Goal: Information Seeking & Learning: Learn about a topic

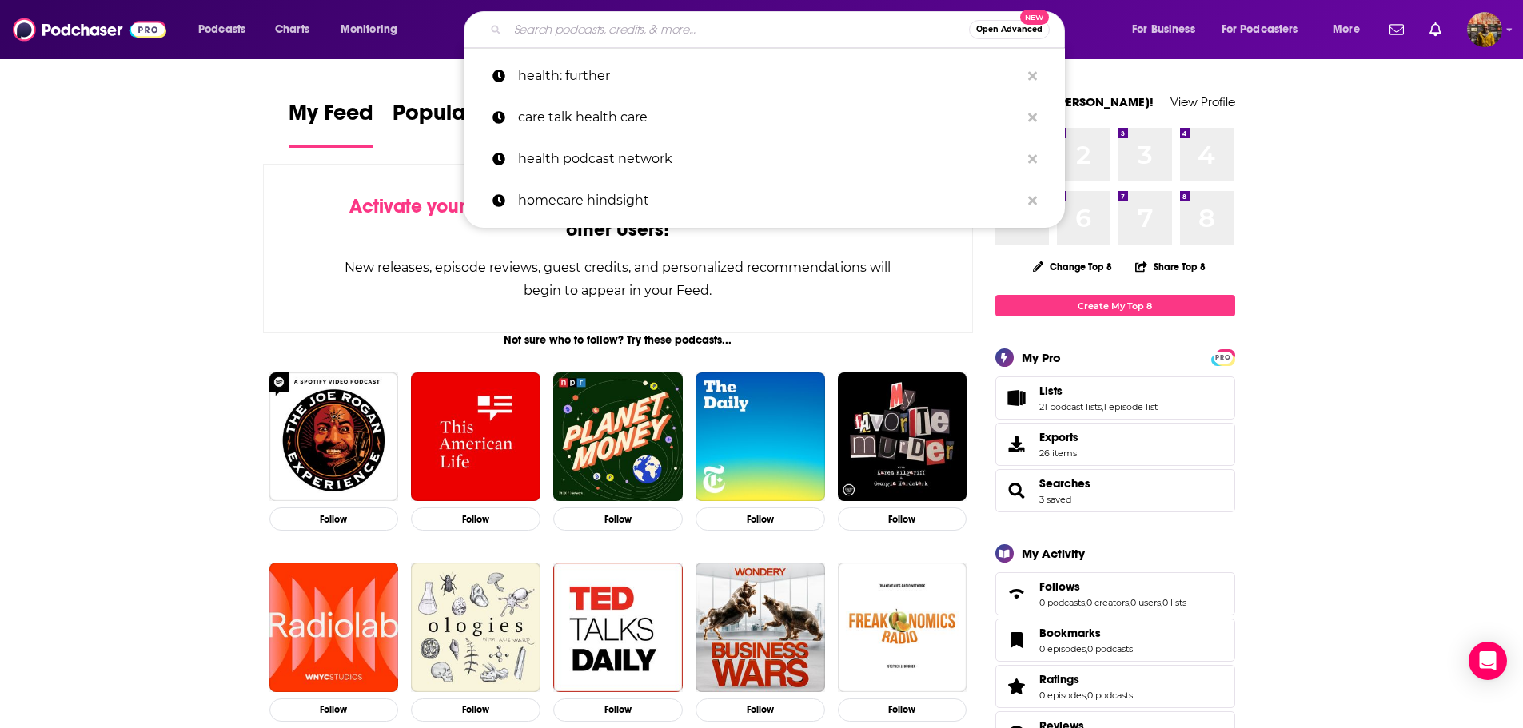
click at [672, 25] on input "Search podcasts, credits, & more..." at bounding box center [738, 30] width 461 height 26
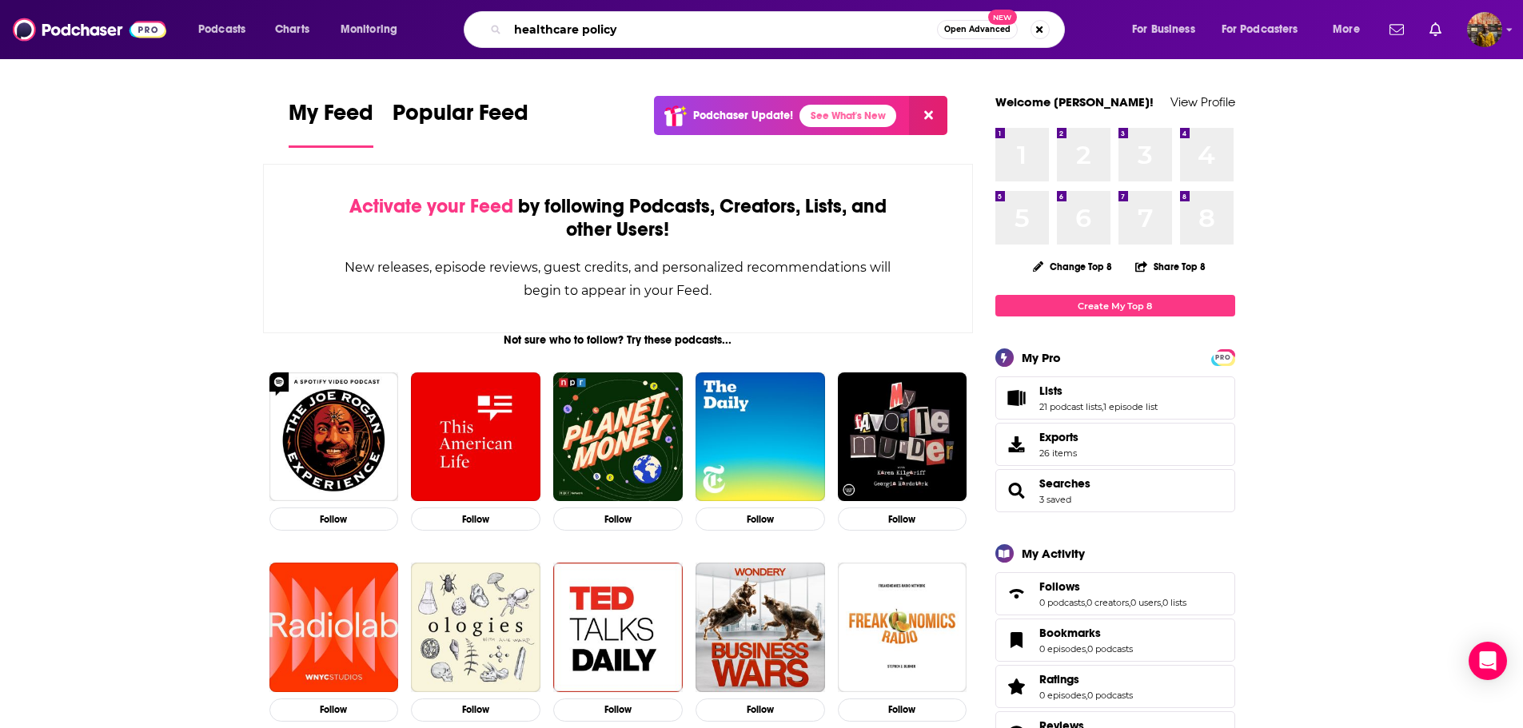
type input "healthcare policy"
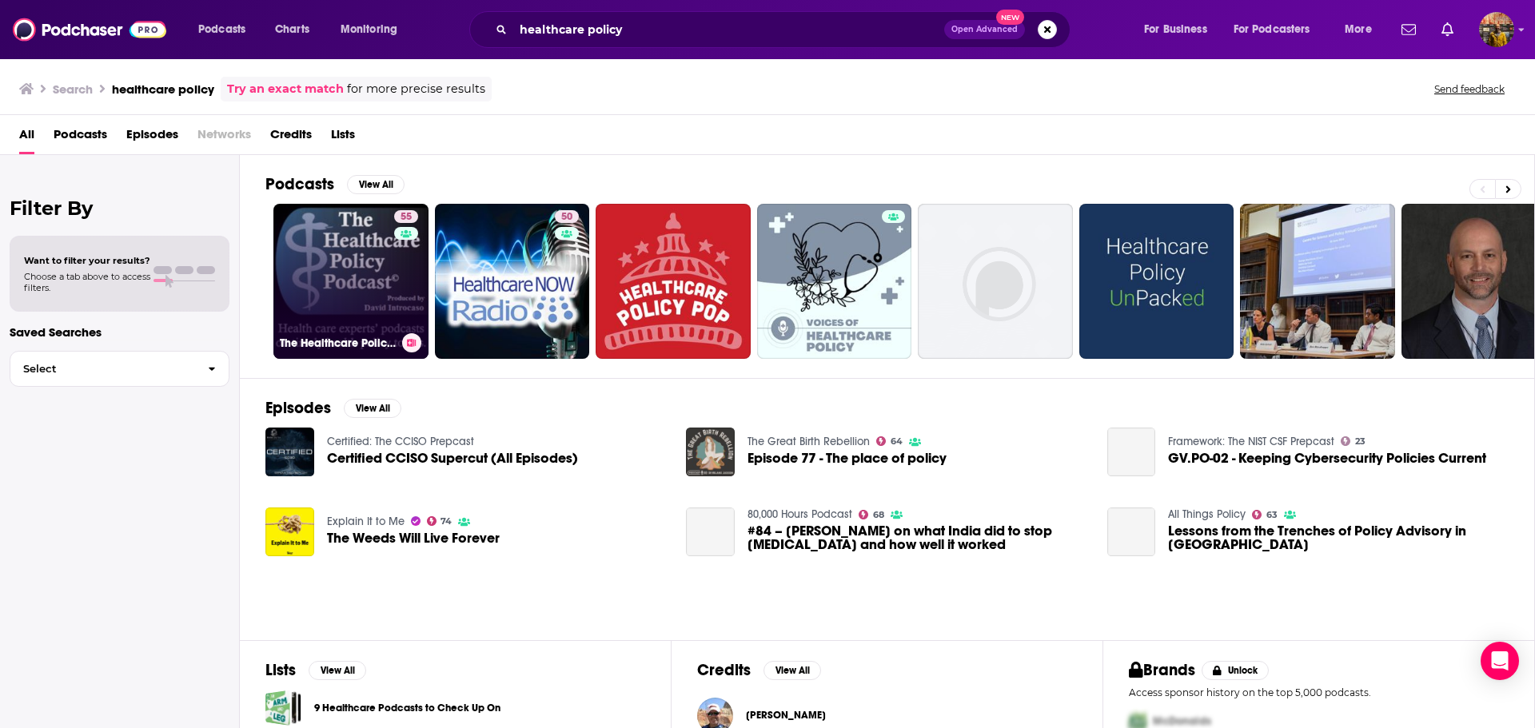
click at [325, 249] on link "55 The Healthcare Policy Podcast ® Produced by [PERSON_NAME]" at bounding box center [350, 281] width 155 height 155
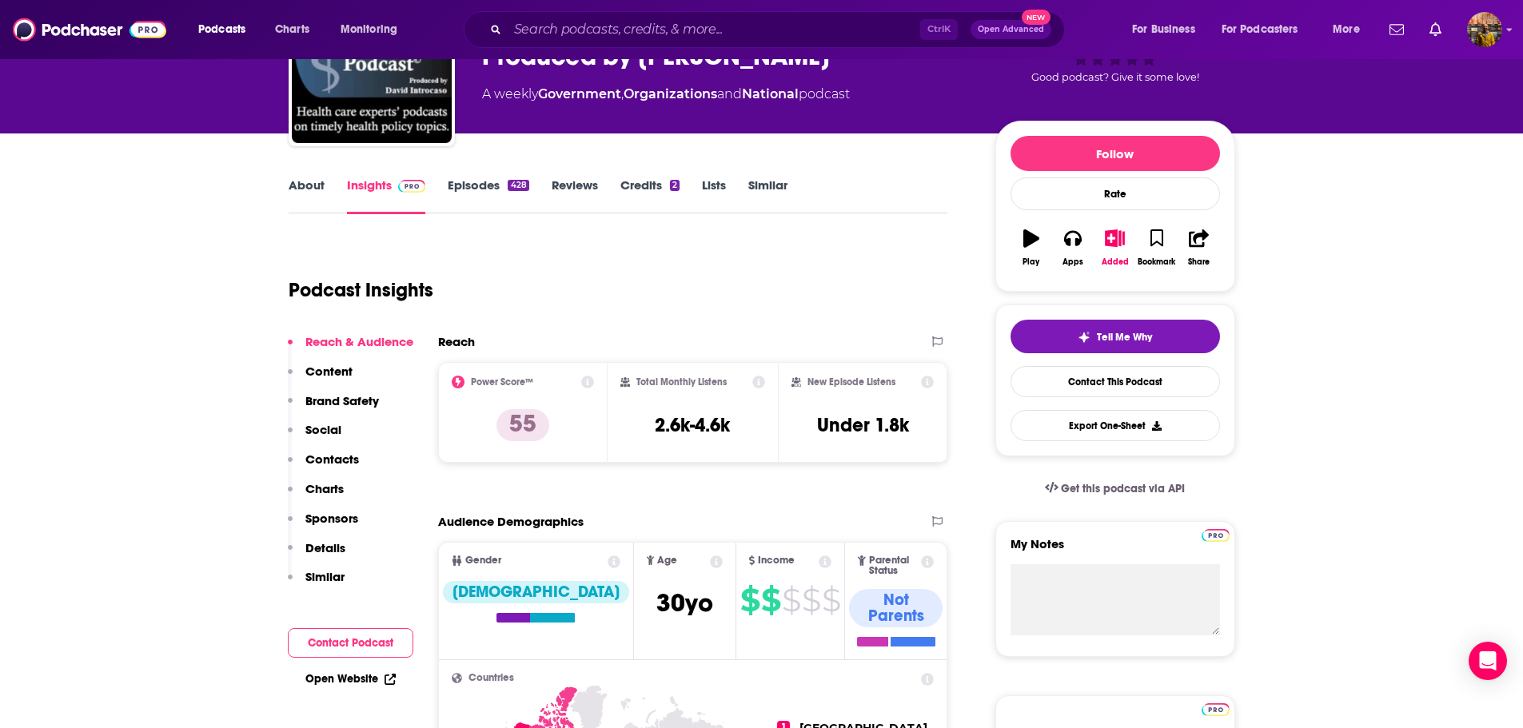
click at [371, 405] on p "Brand Safety" at bounding box center [342, 400] width 74 height 15
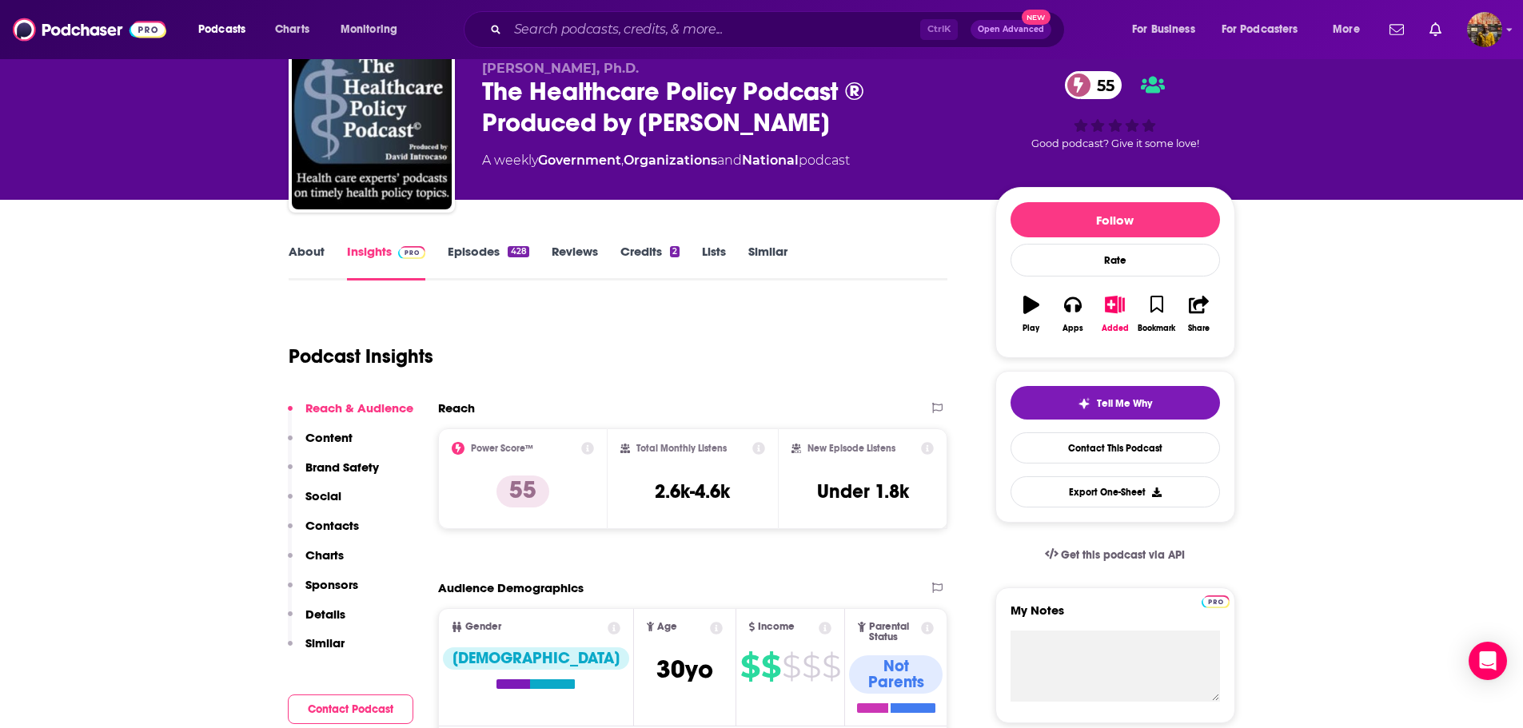
scroll to position [60, 0]
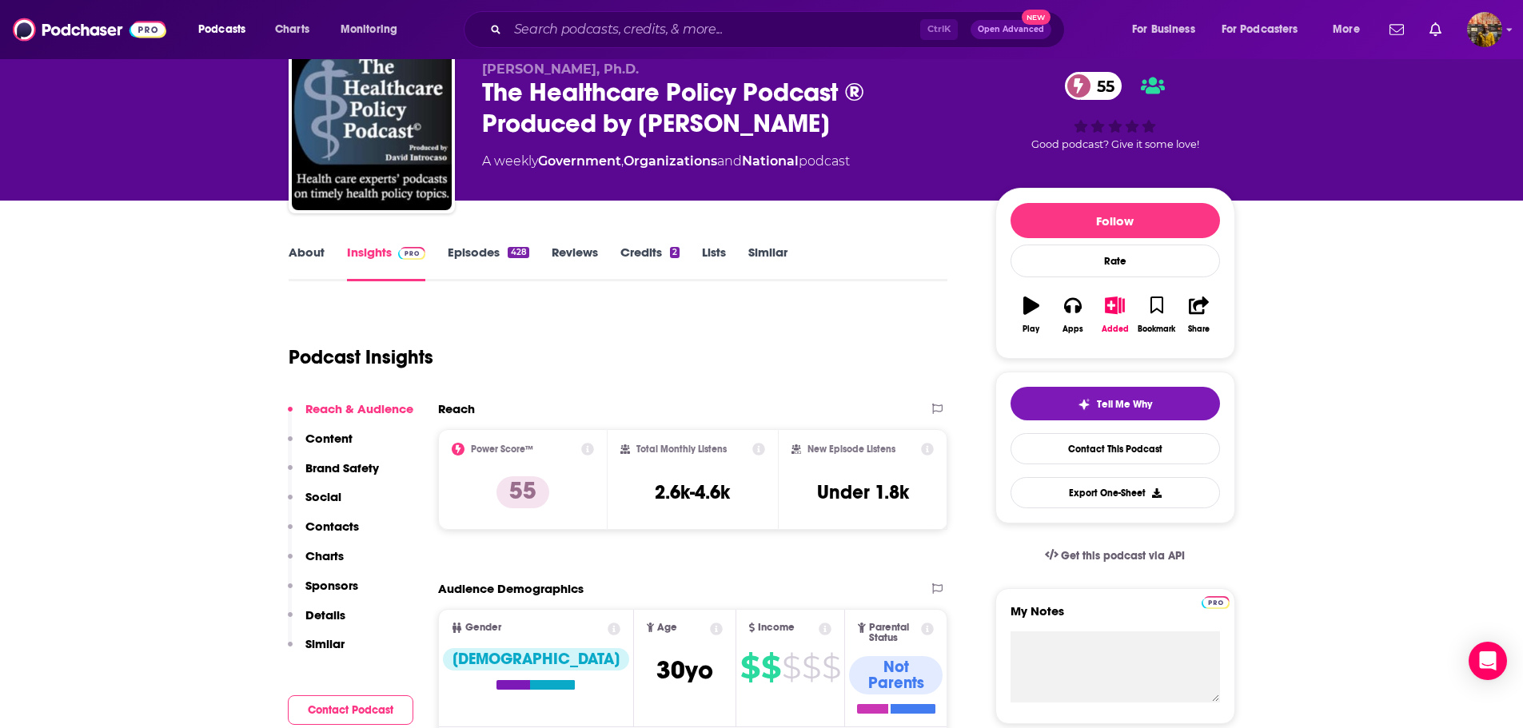
click at [482, 261] on link "Episodes 428" at bounding box center [488, 263] width 81 height 37
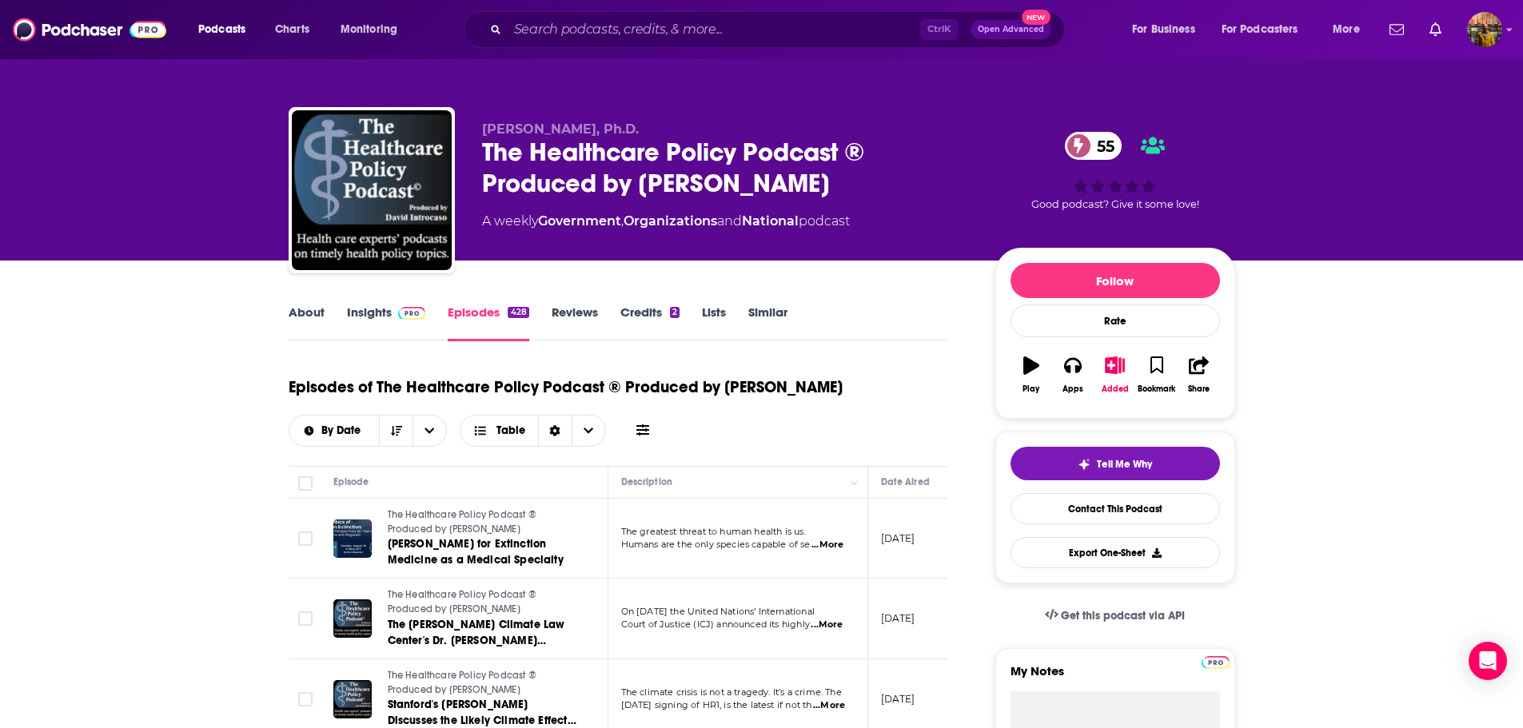
click at [651, 433] on button at bounding box center [643, 430] width 22 height 17
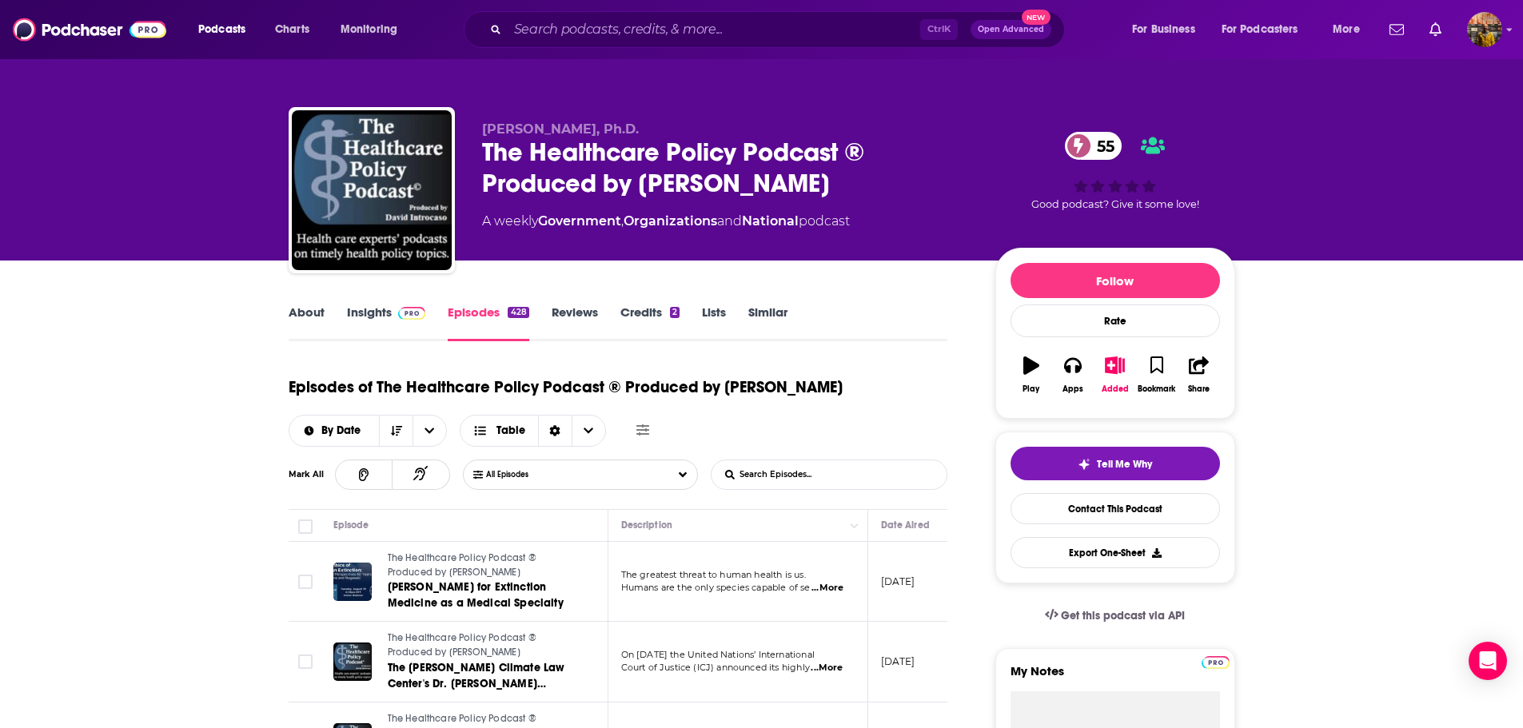
click at [766, 477] on input "List Search Input" at bounding box center [795, 475] width 167 height 29
type input "v"
paste input "value-based care"
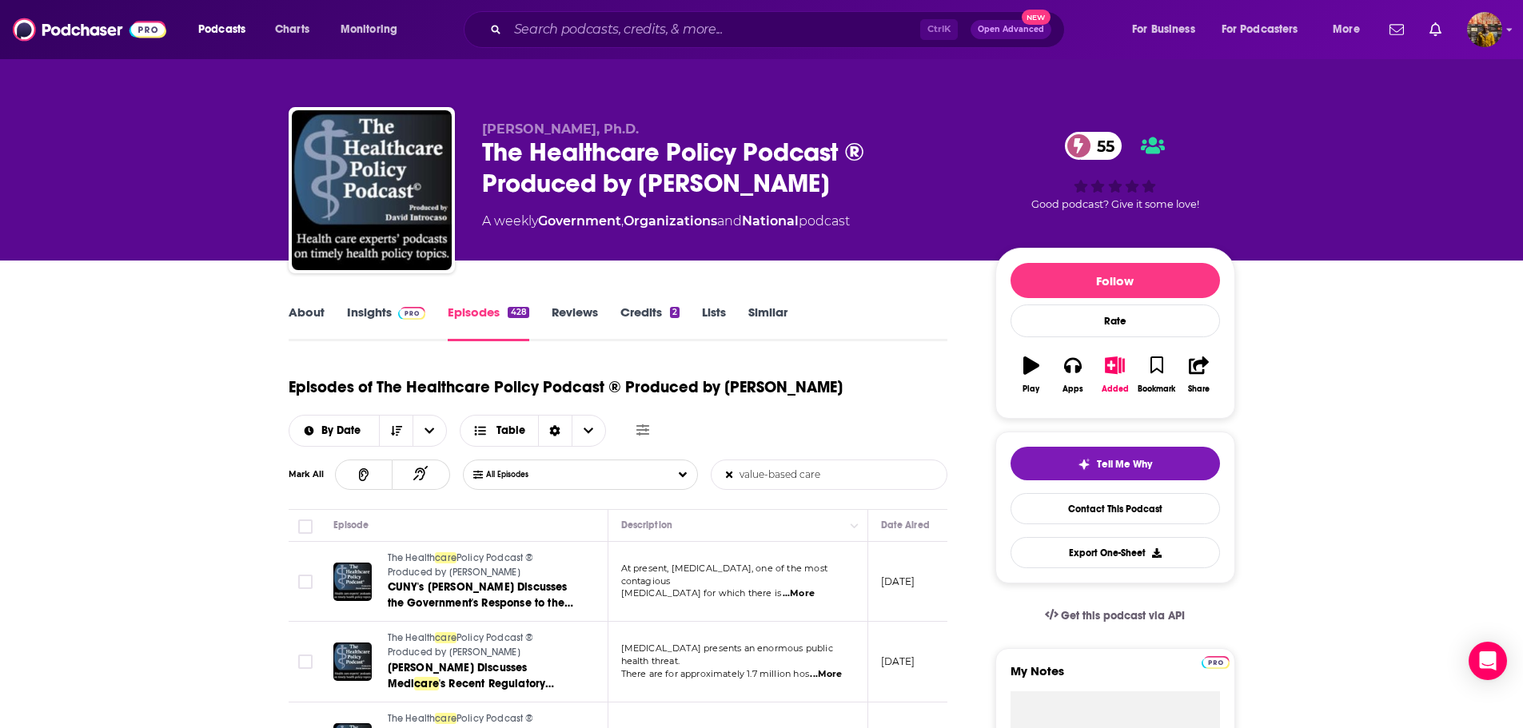
click at [737, 473] on input "value-based care" at bounding box center [795, 475] width 167 height 29
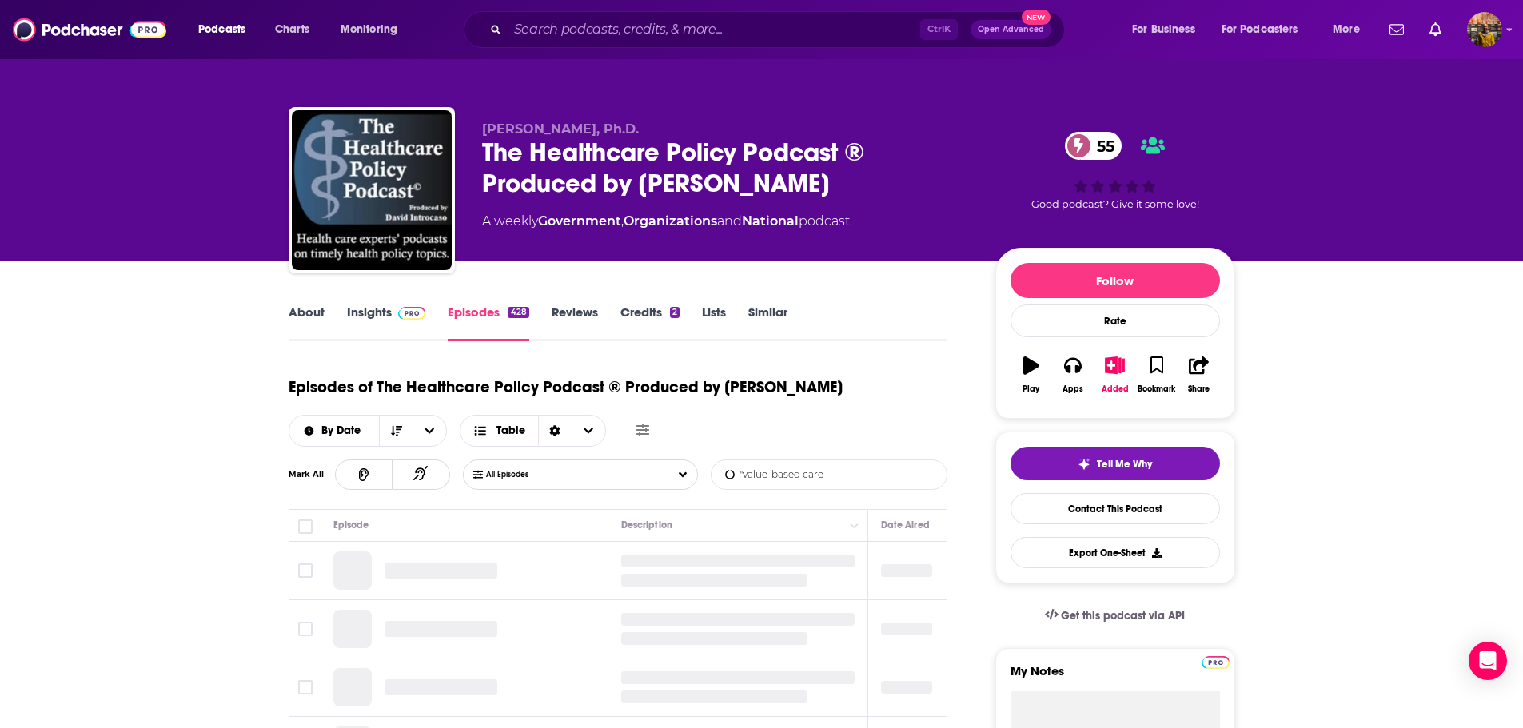
click at [836, 473] on input ""value-based care" at bounding box center [795, 475] width 167 height 29
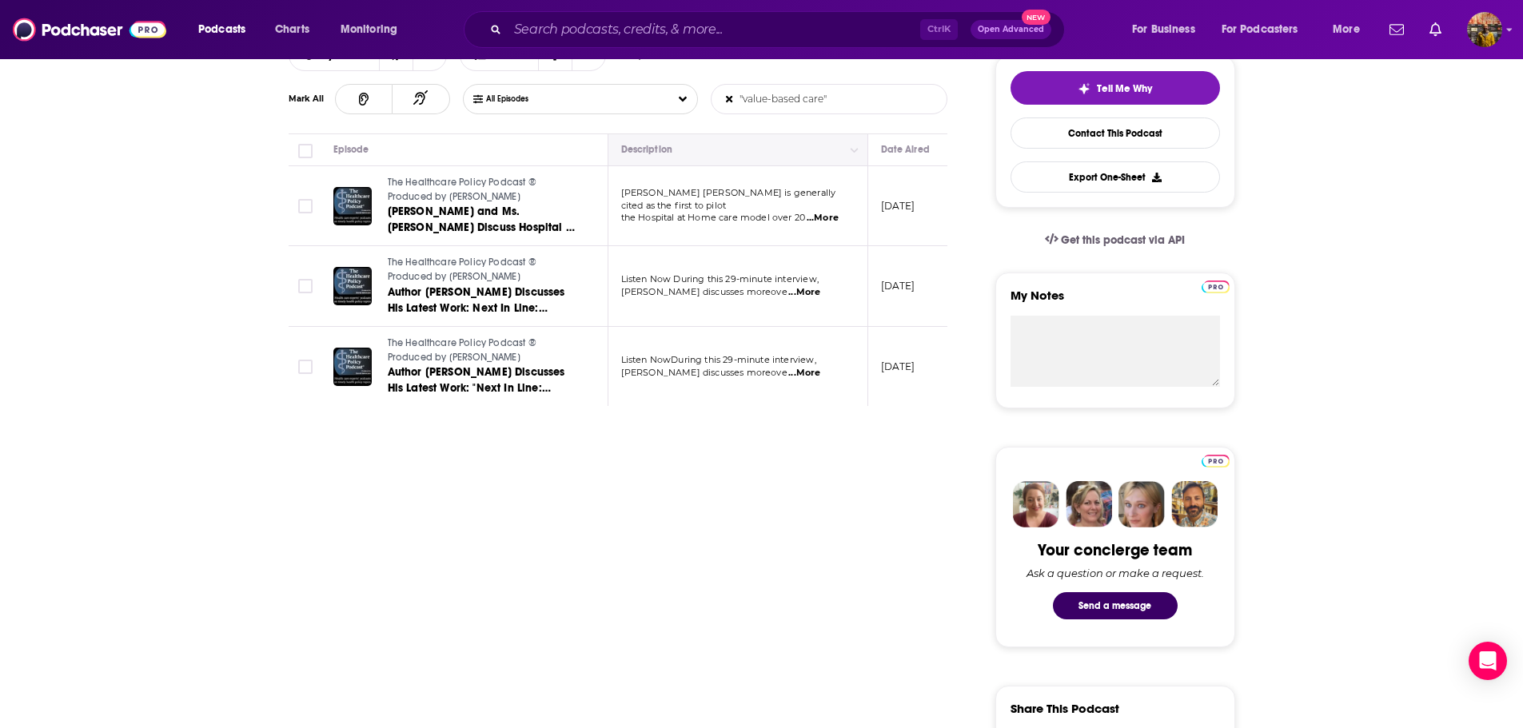
scroll to position [293, 0]
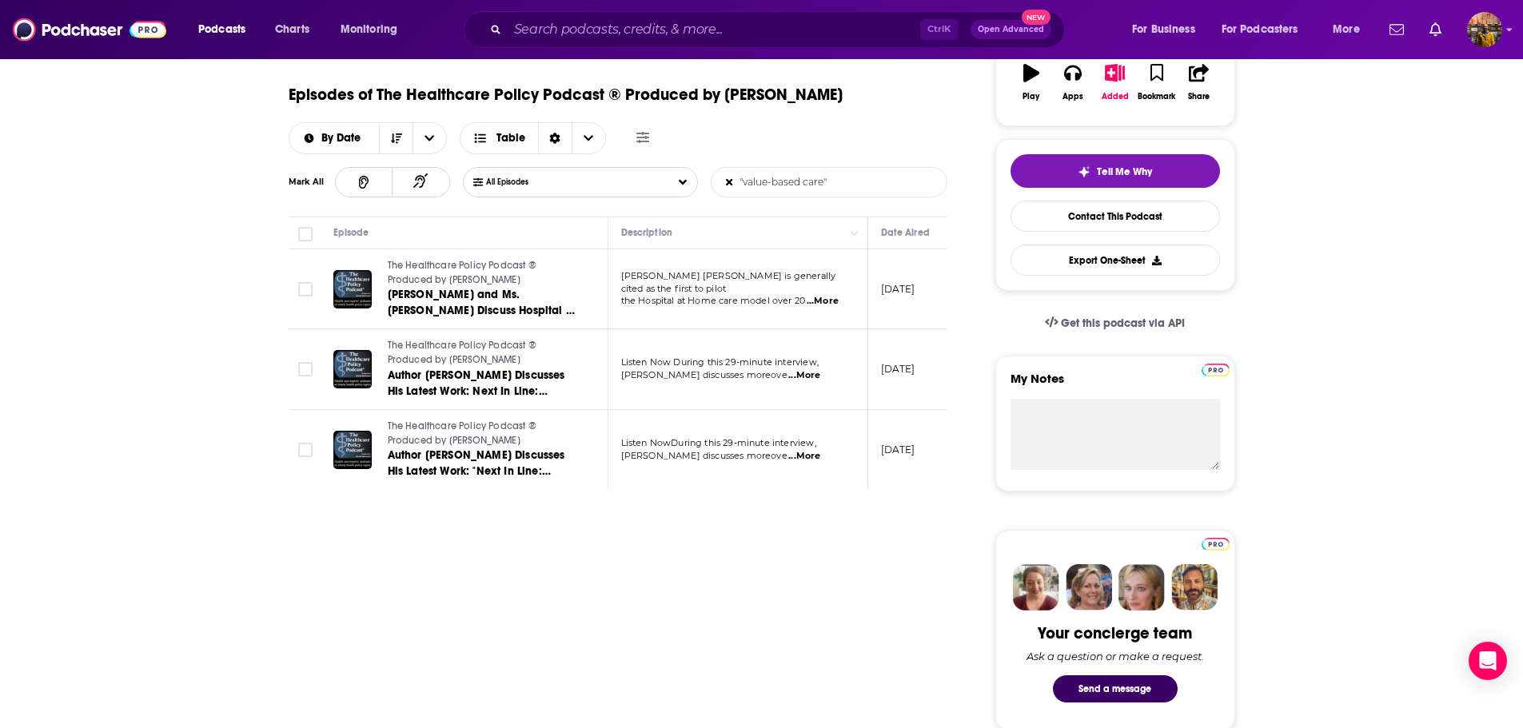
click at [824, 302] on span "...More" at bounding box center [823, 301] width 32 height 13
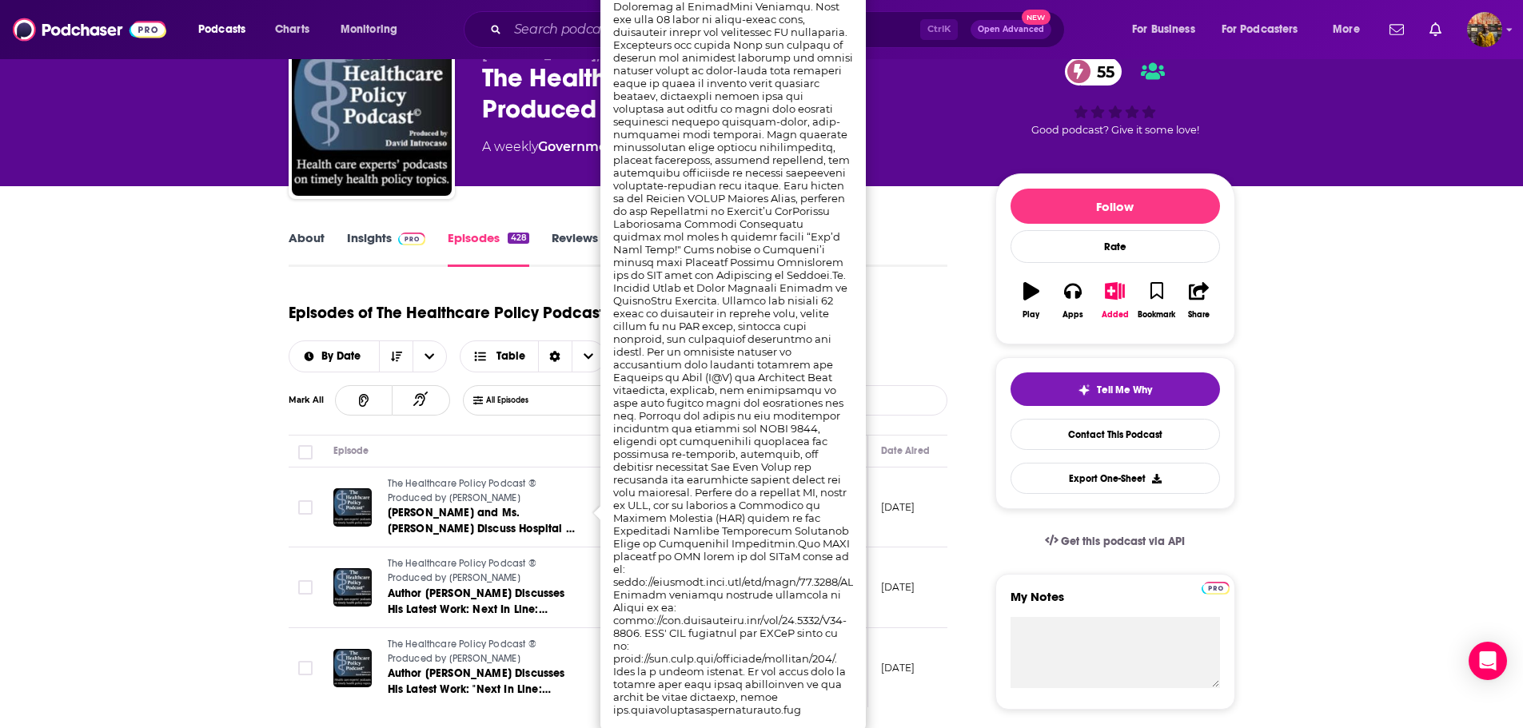
scroll to position [0, 0]
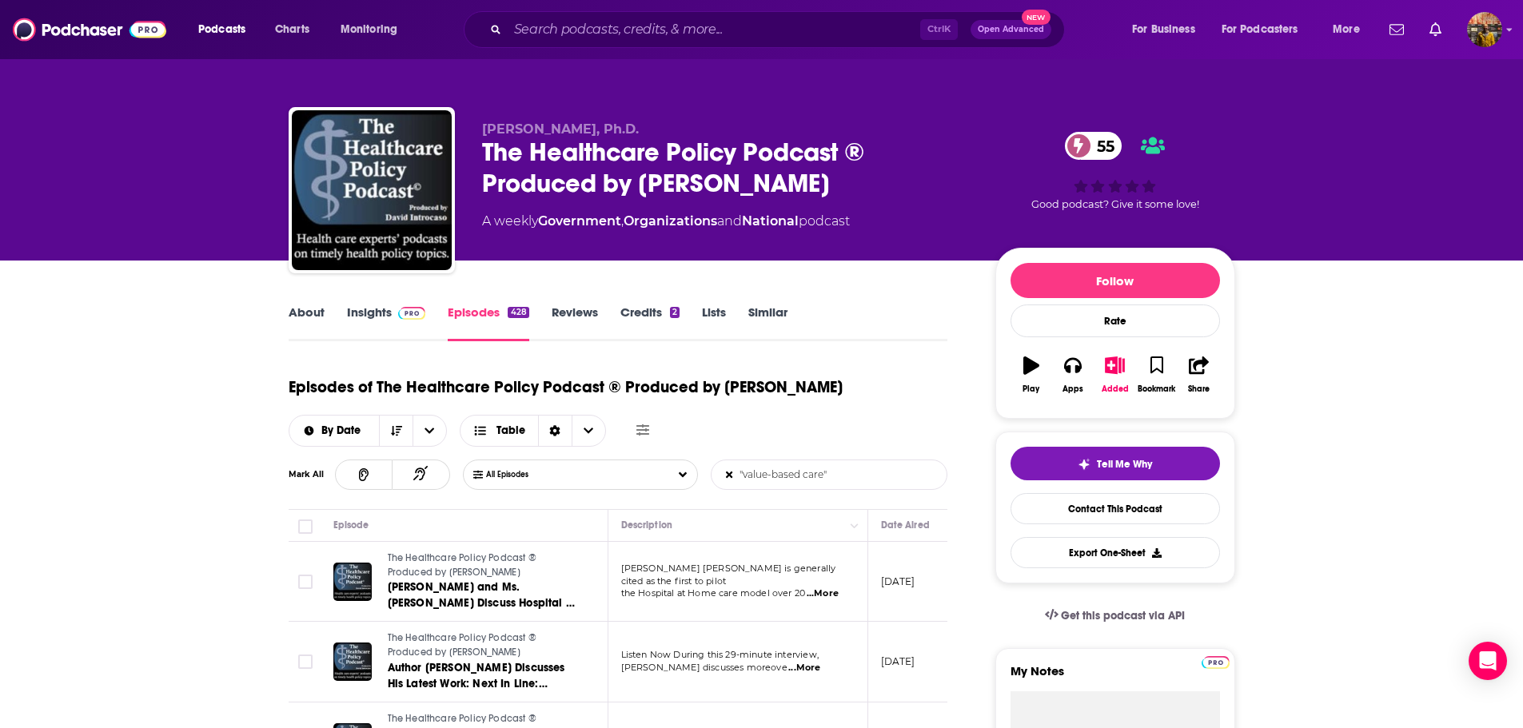
click at [835, 476] on input ""value-based care"" at bounding box center [795, 475] width 167 height 29
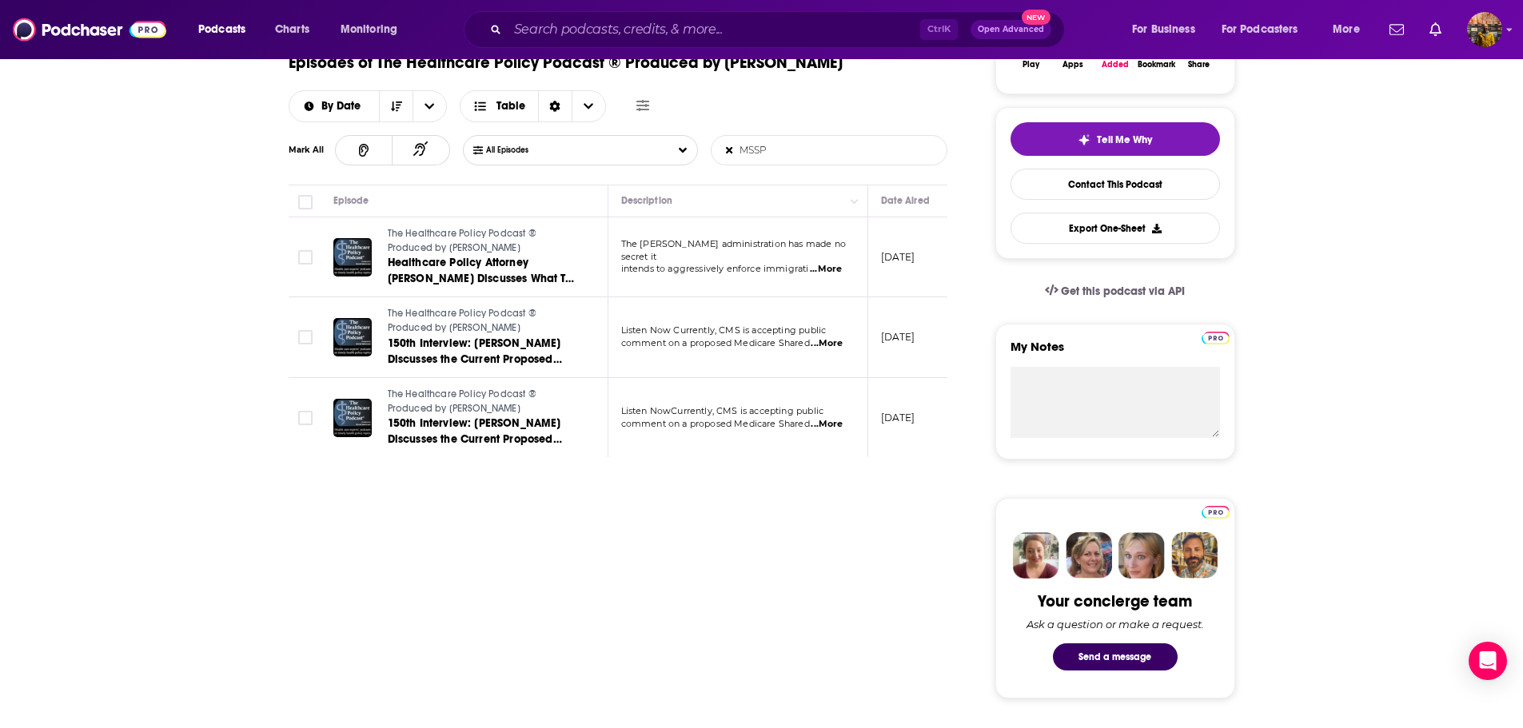
scroll to position [325, 0]
click at [828, 262] on span "...More" at bounding box center [826, 268] width 32 height 13
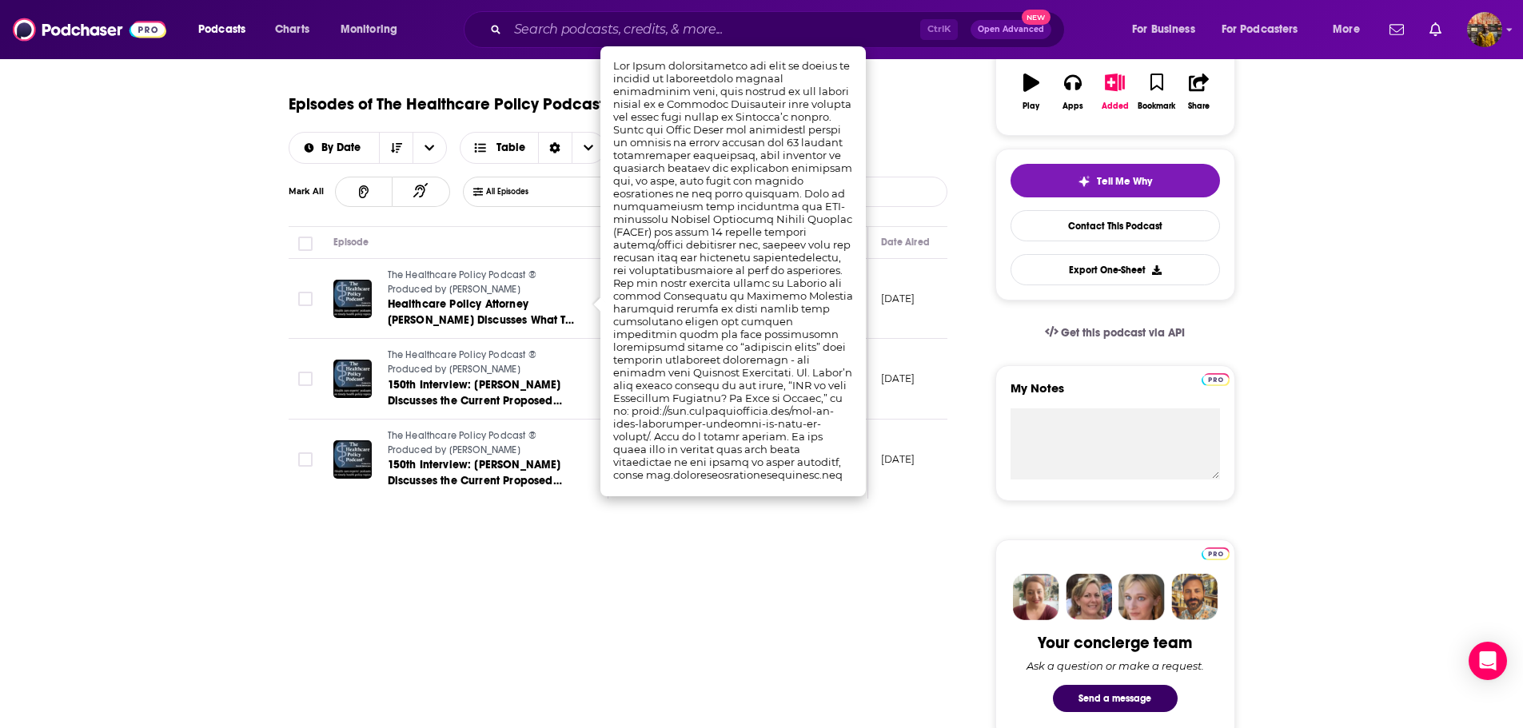
scroll to position [285, 0]
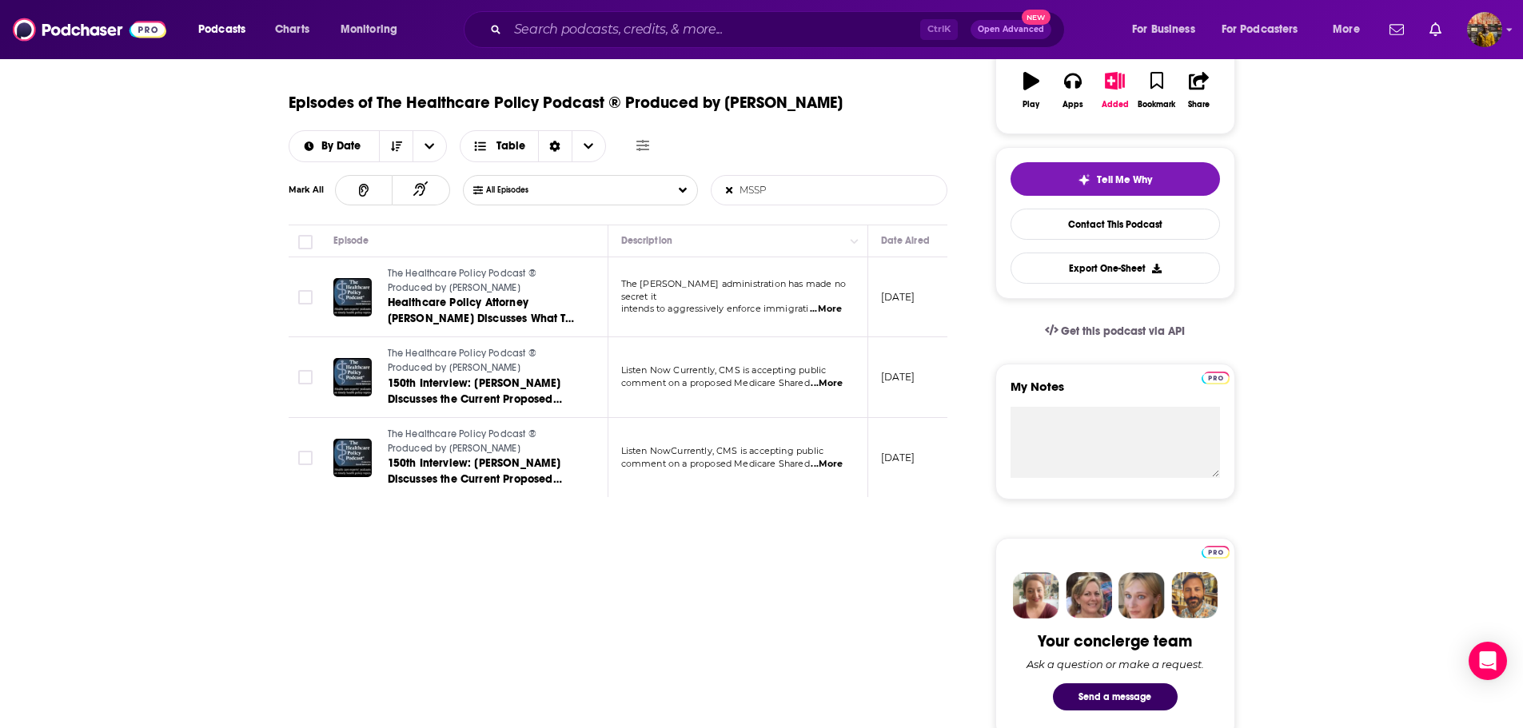
click at [830, 381] on span "...More" at bounding box center [827, 383] width 32 height 13
click at [752, 186] on input "MSSP" at bounding box center [795, 190] width 167 height 29
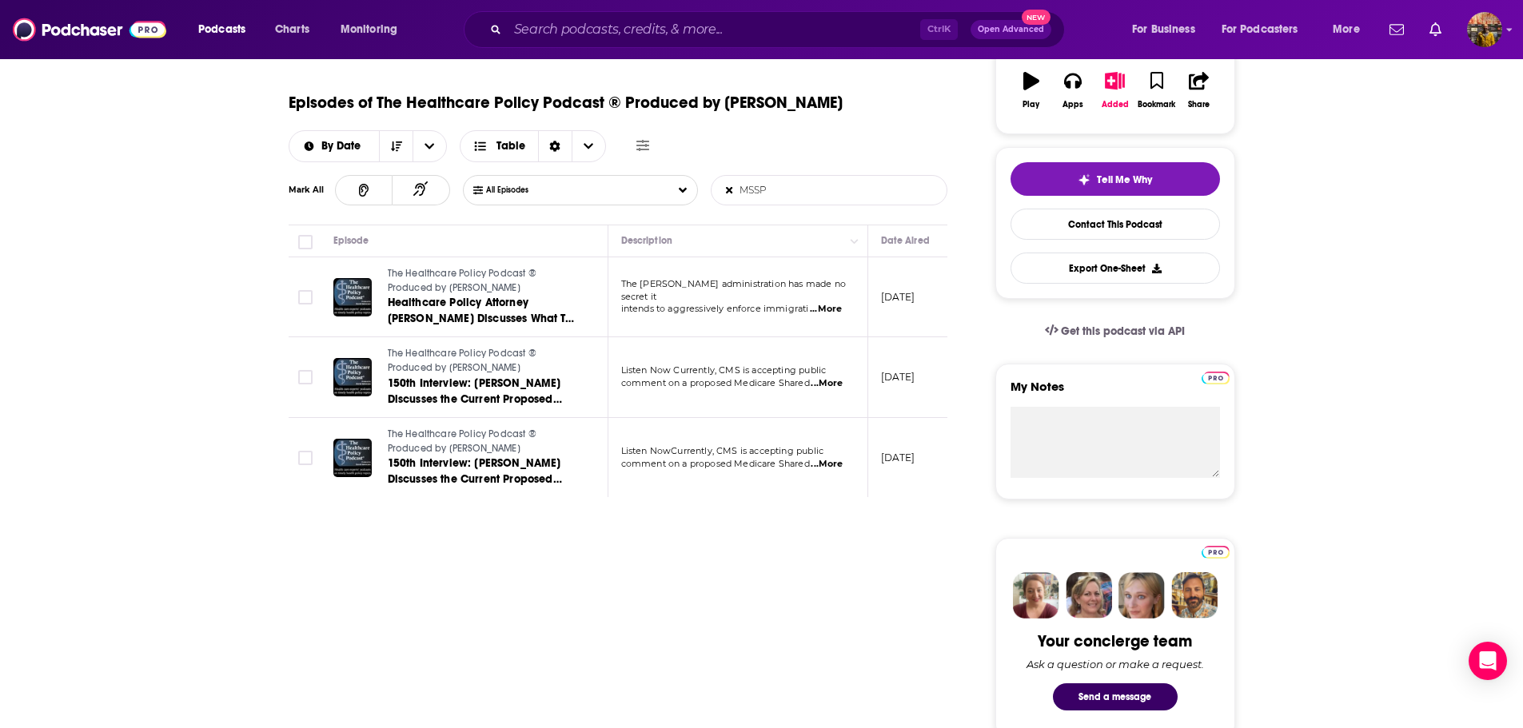
click at [752, 186] on input "MSSP" at bounding box center [795, 190] width 167 height 29
click at [757, 186] on input ""value based care"" at bounding box center [795, 190] width 167 height 29
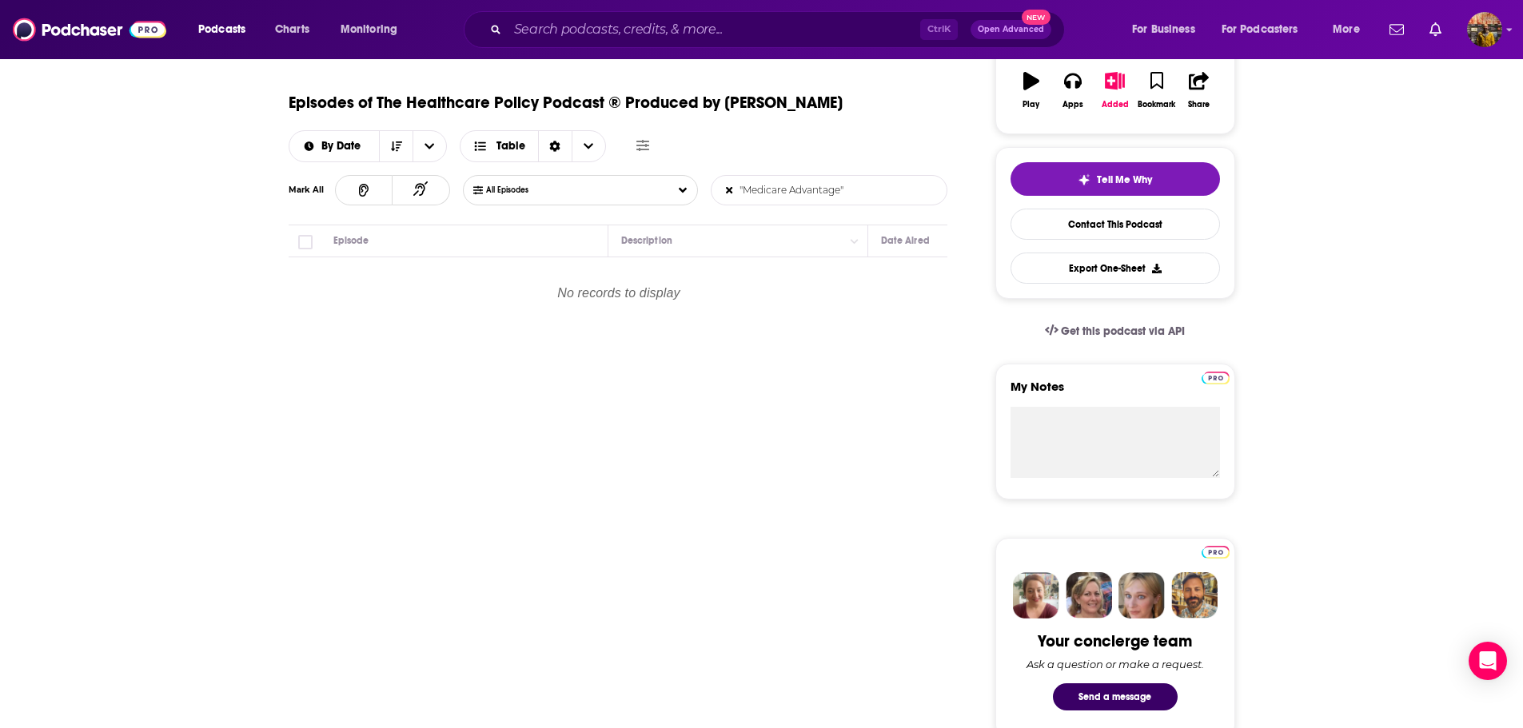
type input ""Medicare Advantage""
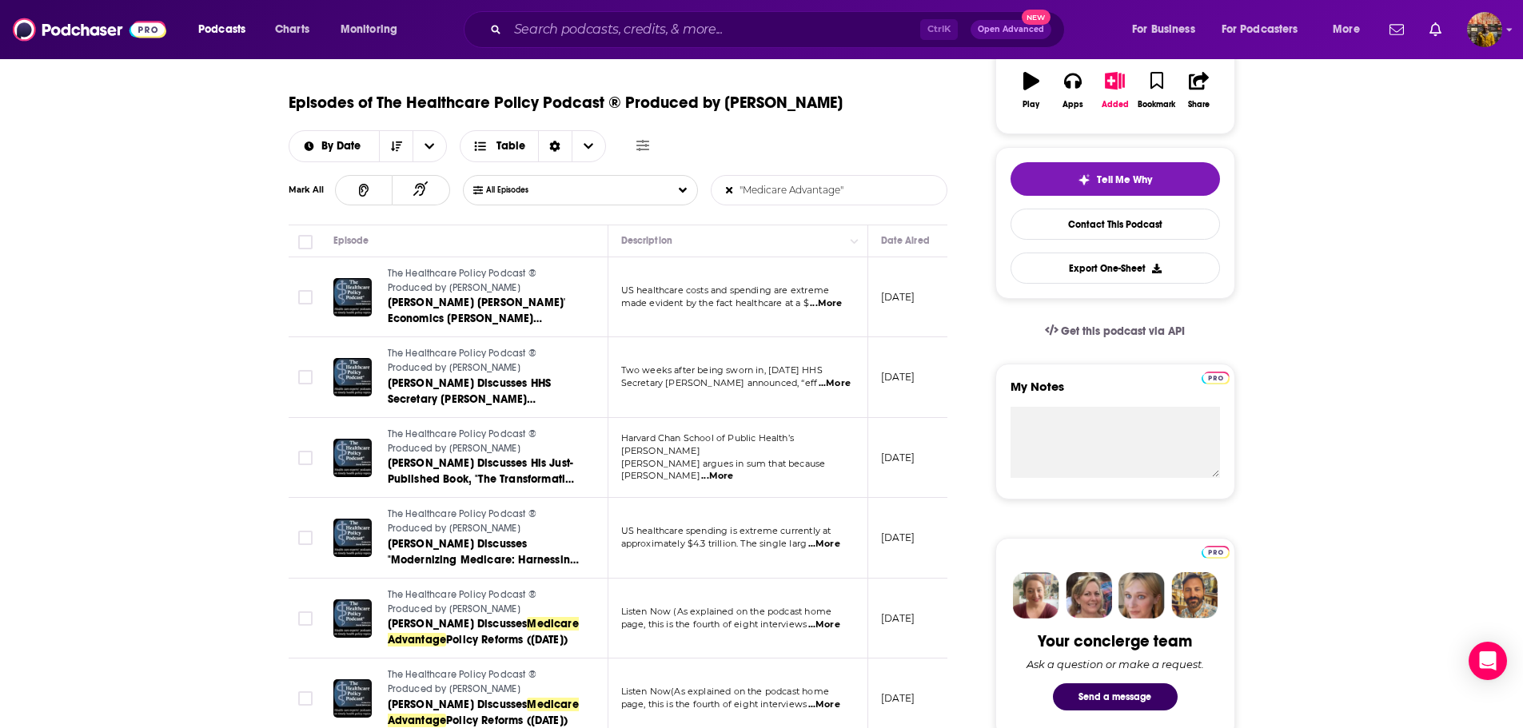
click at [838, 305] on span "...More" at bounding box center [826, 303] width 32 height 13
click at [846, 186] on input ""Medicare Advantage"" at bounding box center [795, 190] width 167 height 29
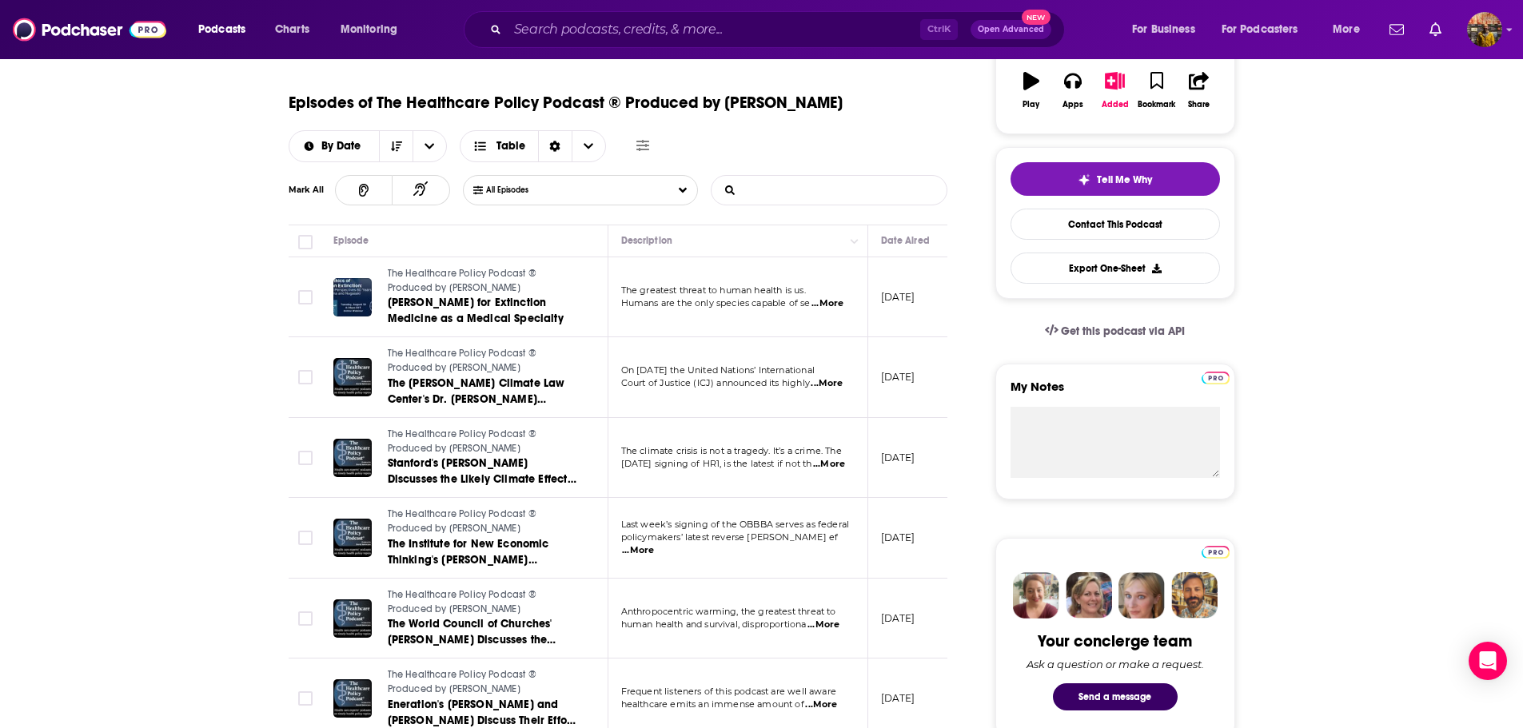
click at [761, 193] on input "List Search Input" at bounding box center [795, 190] width 167 height 29
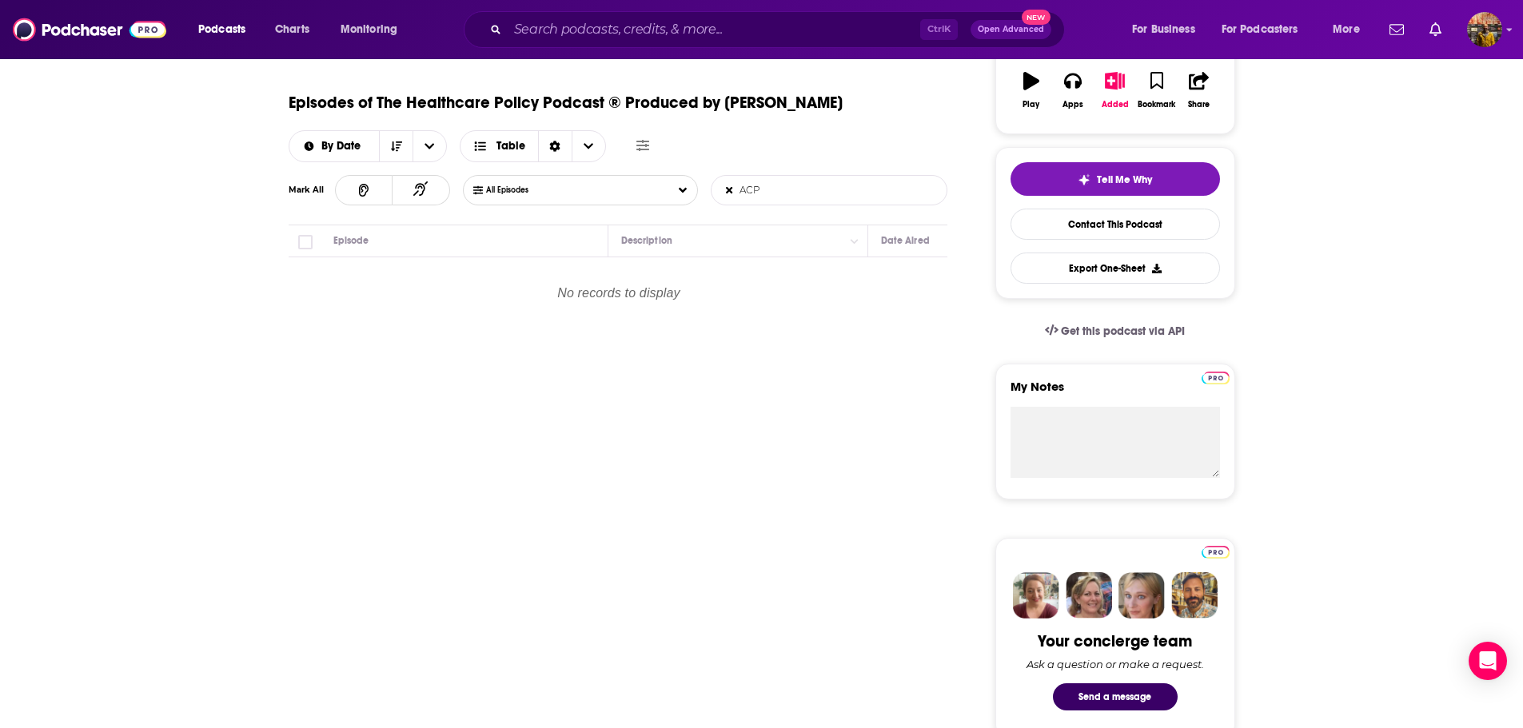
click at [760, 193] on input "ACP" at bounding box center [795, 190] width 167 height 29
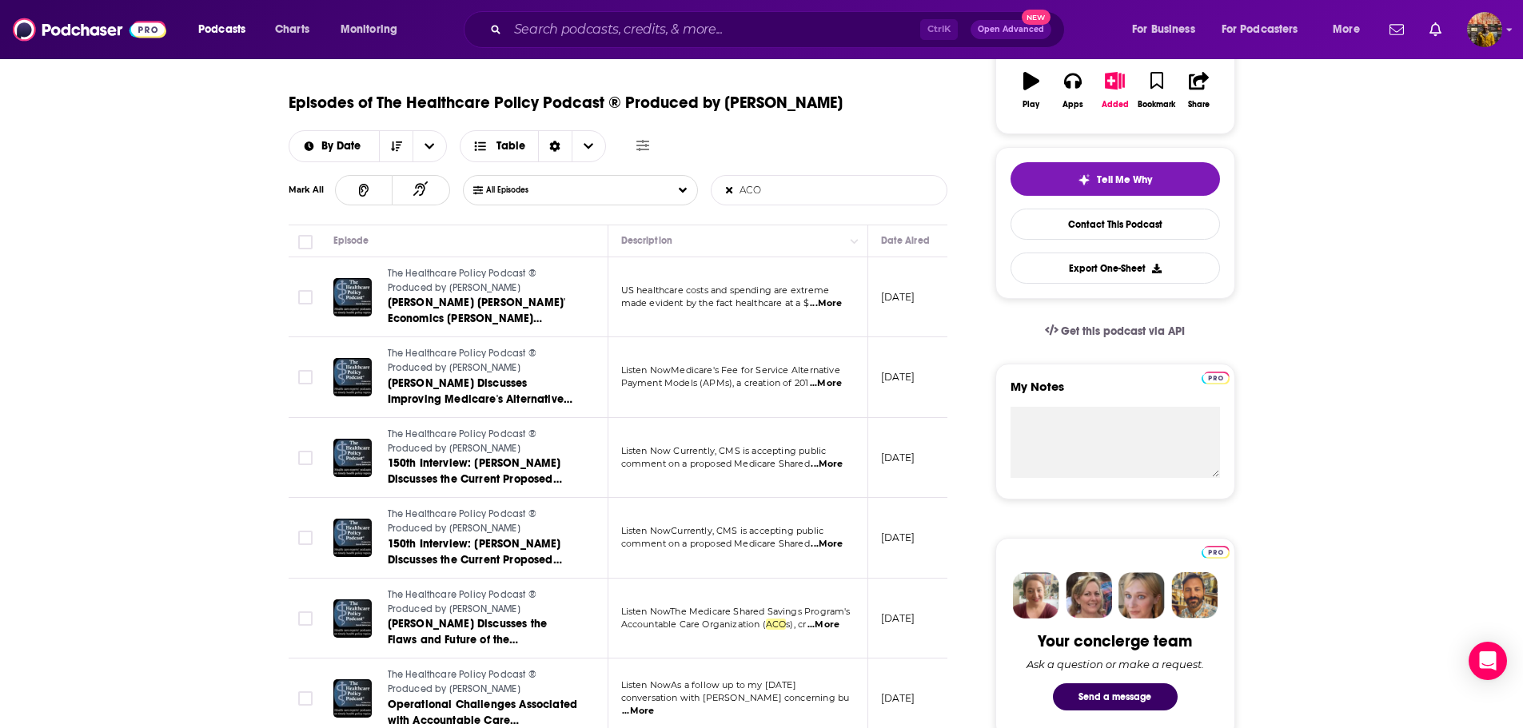
click at [760, 193] on input "ACO" at bounding box center [795, 190] width 167 height 29
type input "ACO"
click at [836, 305] on span "...More" at bounding box center [826, 303] width 32 height 13
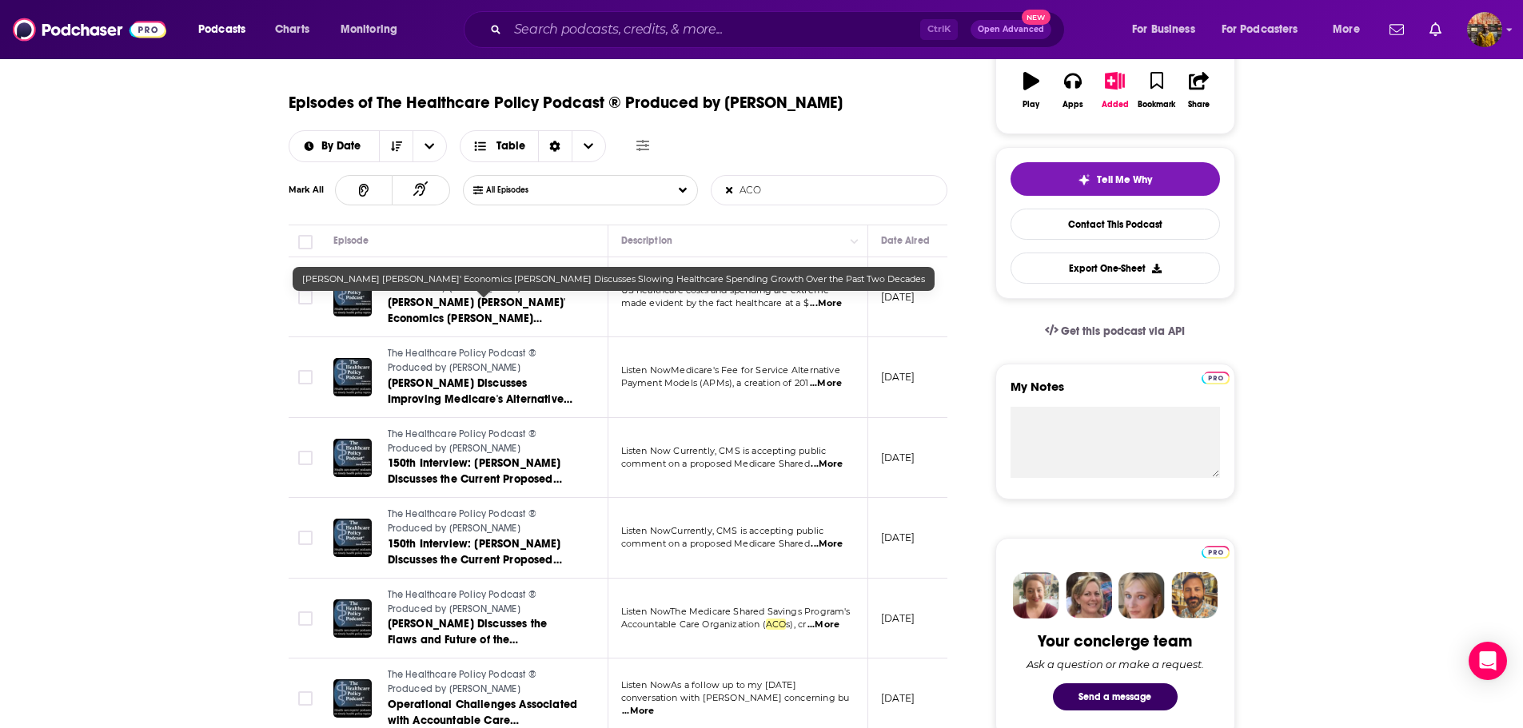
click at [563, 297] on link "[PERSON_NAME] [PERSON_NAME]' Economics [PERSON_NAME] Discusses Slowing Healthca…" at bounding box center [484, 311] width 192 height 32
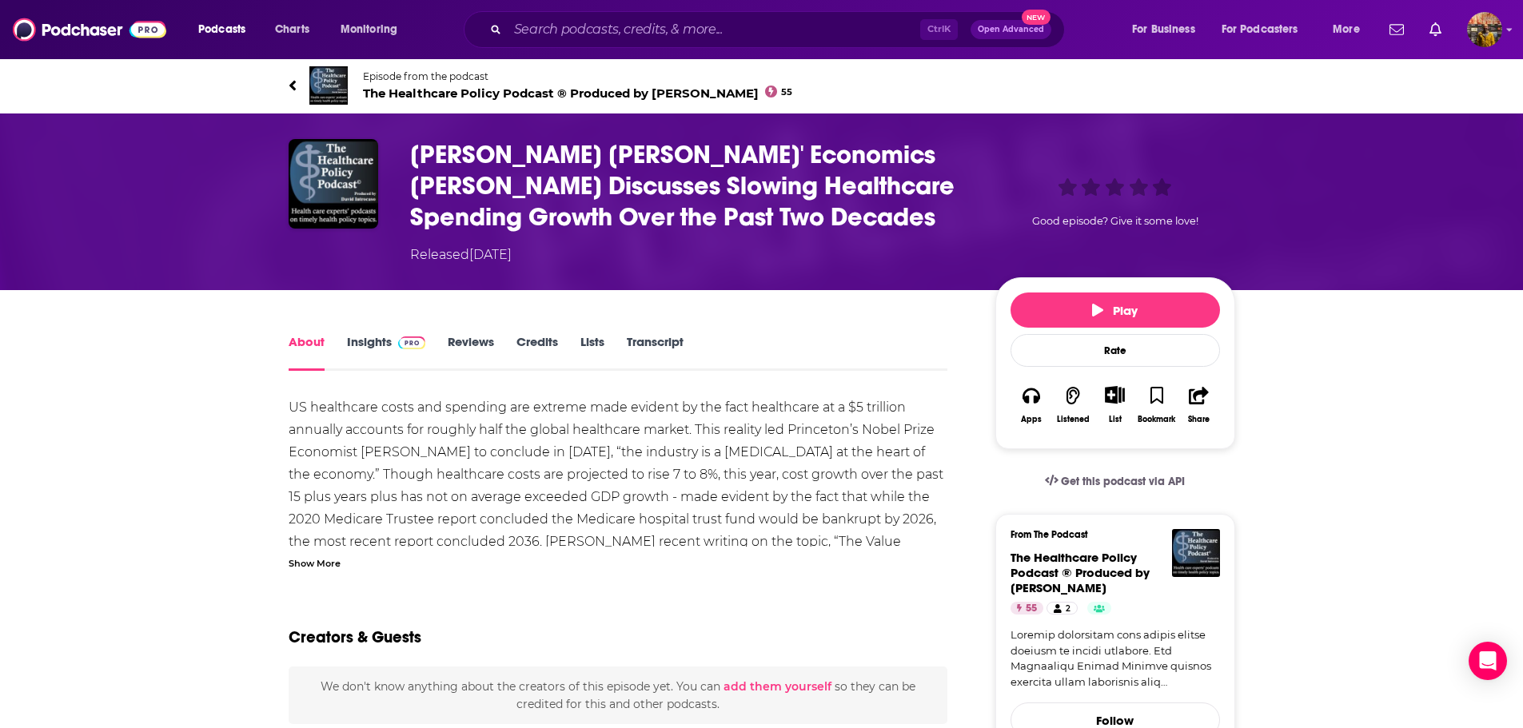
click at [294, 82] on icon at bounding box center [292, 85] width 6 height 10
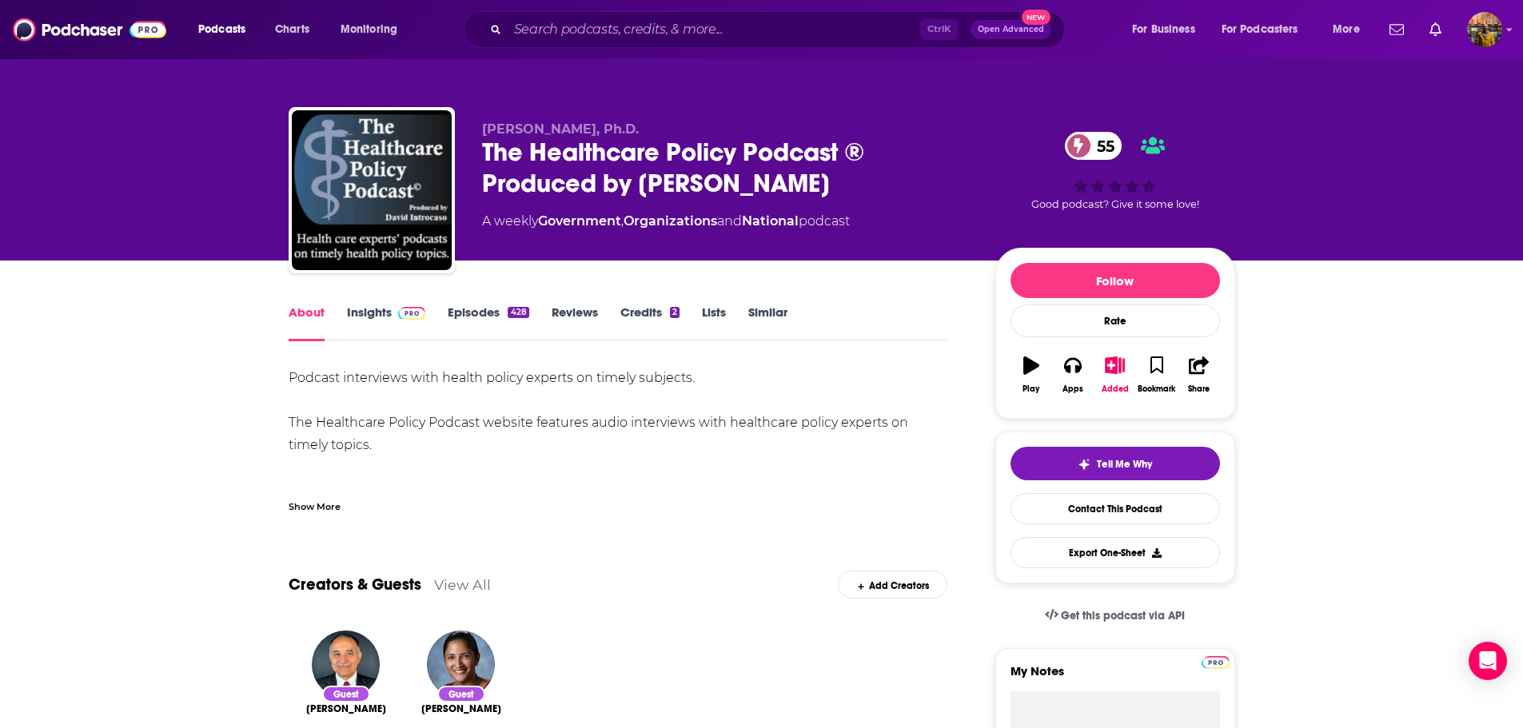
click at [460, 317] on link "Episodes 428" at bounding box center [488, 323] width 81 height 37
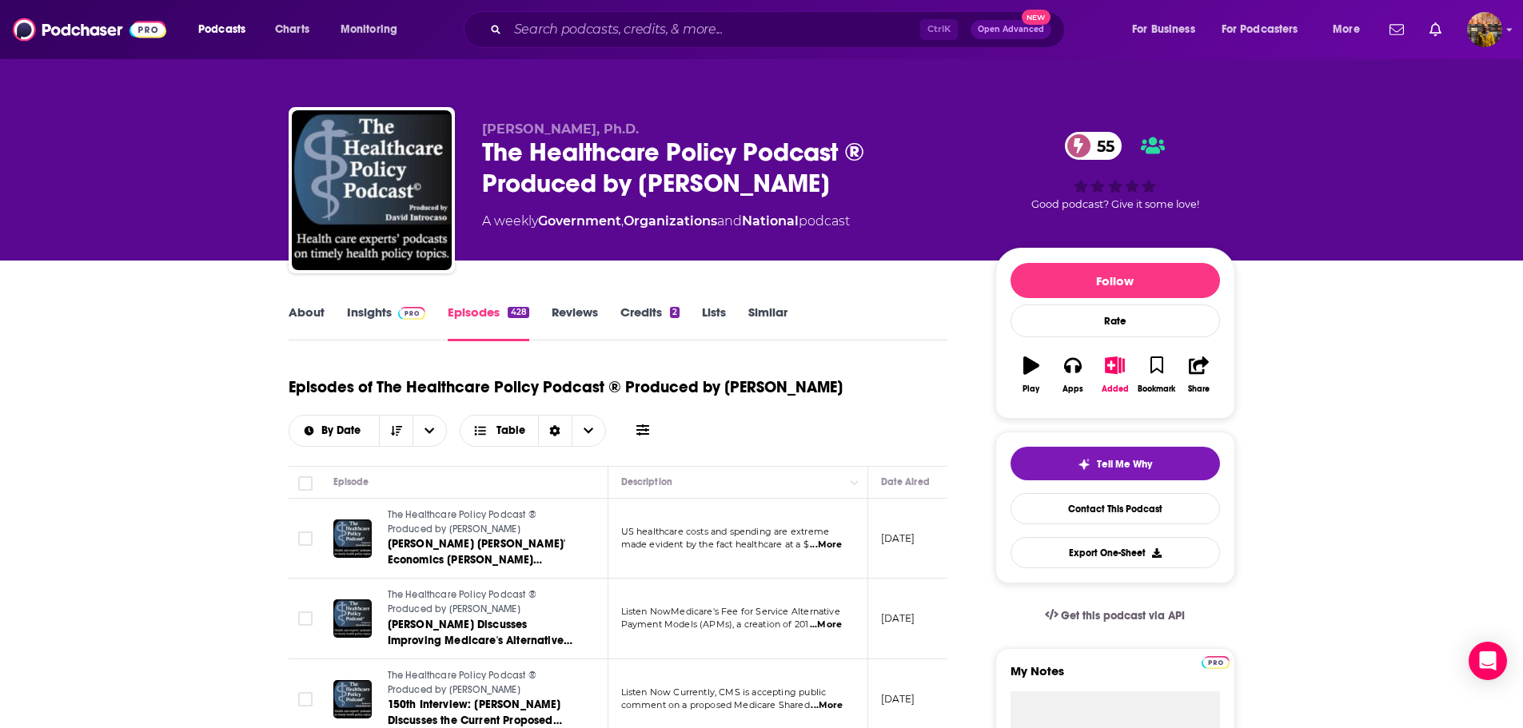
click at [644, 429] on icon at bounding box center [642, 430] width 13 height 13
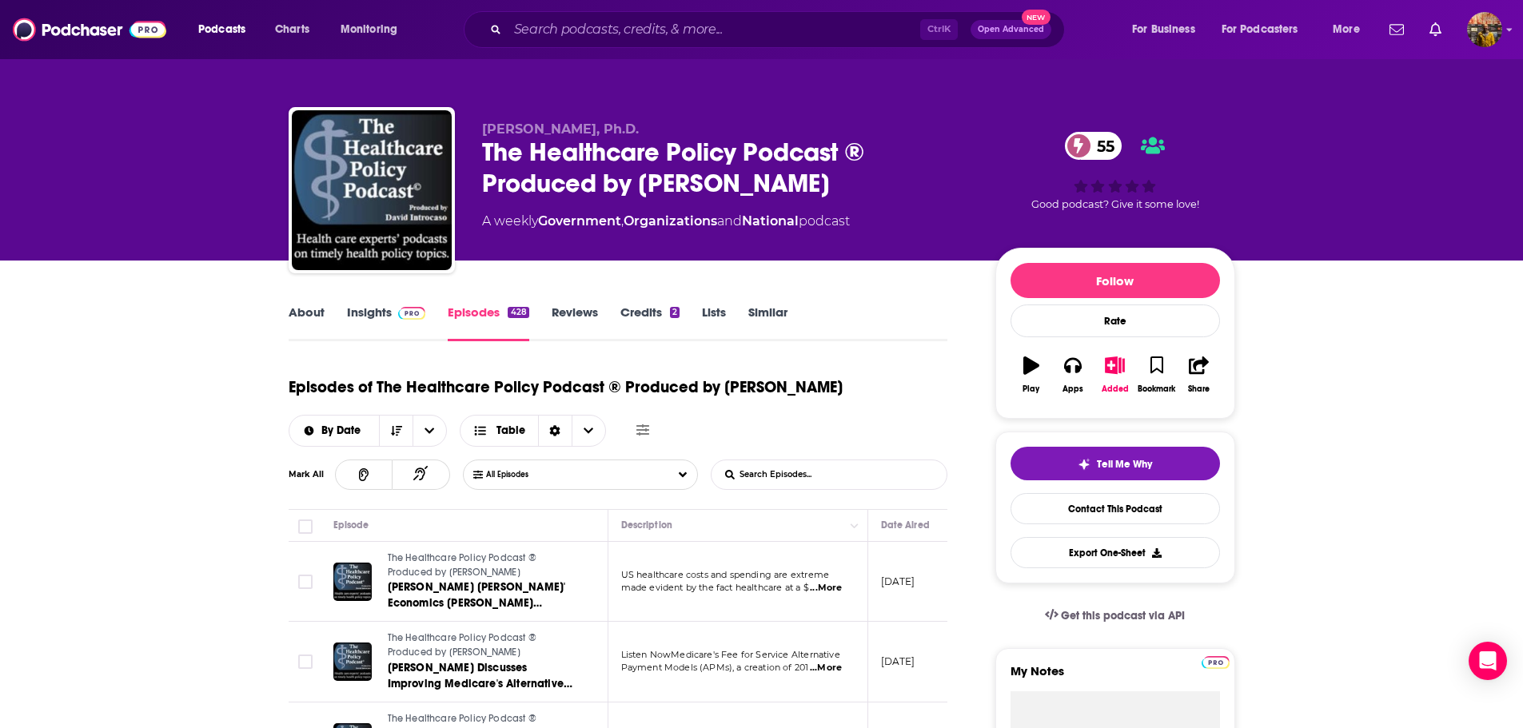
click at [782, 467] on input "List Search Input" at bounding box center [795, 475] width 167 height 29
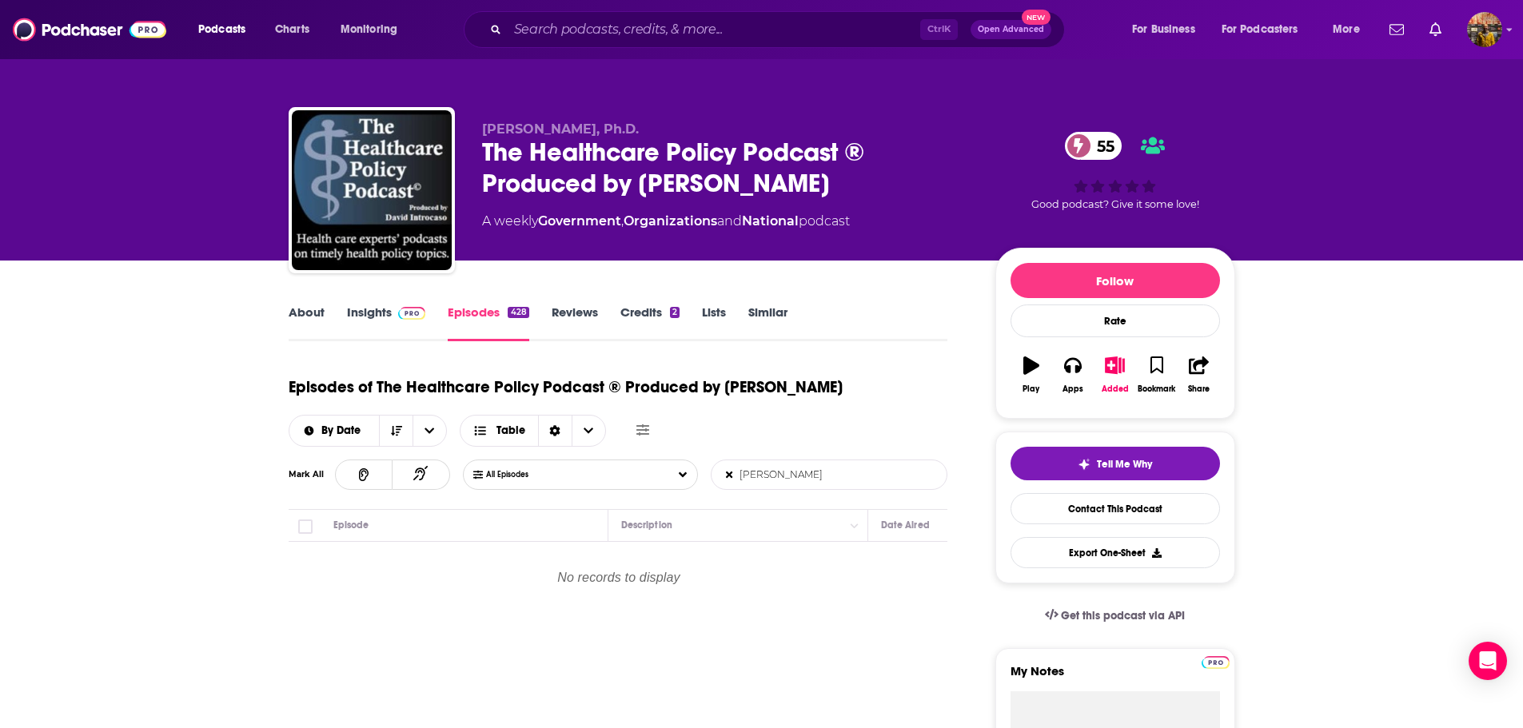
click at [782, 467] on input "[PERSON_NAME]" at bounding box center [795, 475] width 167 height 29
type input "[PERSON_NAME]"
click at [679, 20] on input "Search podcasts, credits, & more..." at bounding box center [714, 30] width 413 height 26
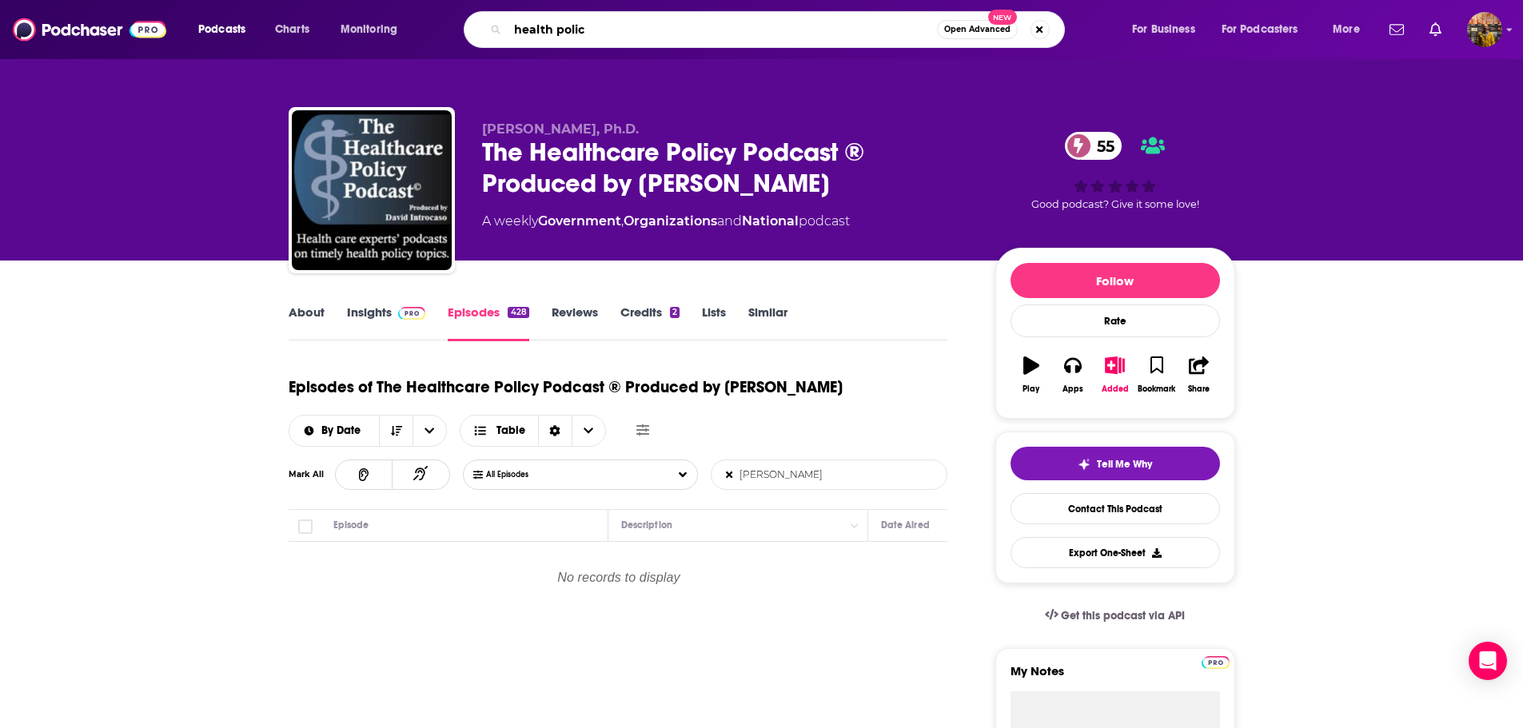
type input "health policy"
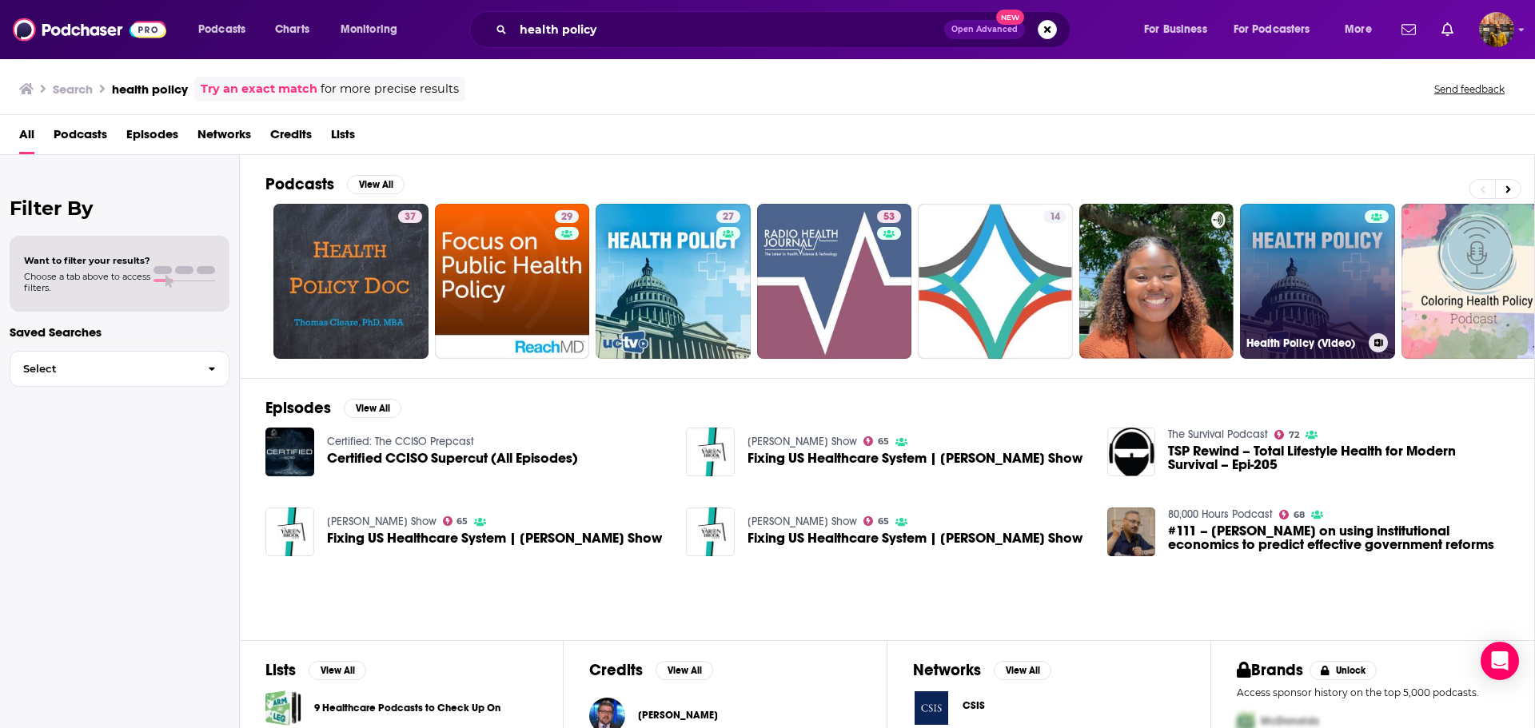
click at [1307, 293] on link "Health Policy (Video)" at bounding box center [1317, 281] width 155 height 155
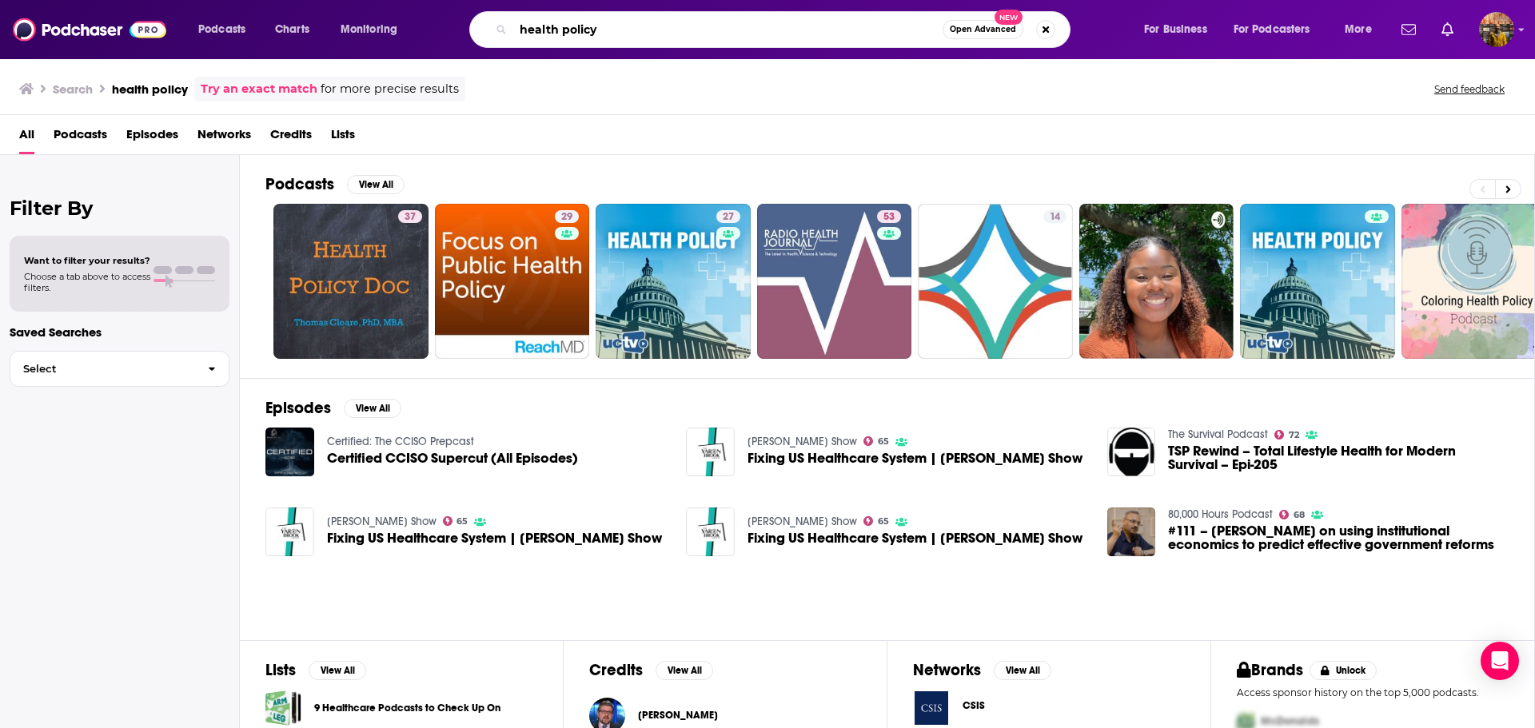
click at [575, 27] on input "health policy" at bounding box center [727, 30] width 429 height 26
click at [832, 36] on input "health policy" at bounding box center [727, 30] width 429 height 26
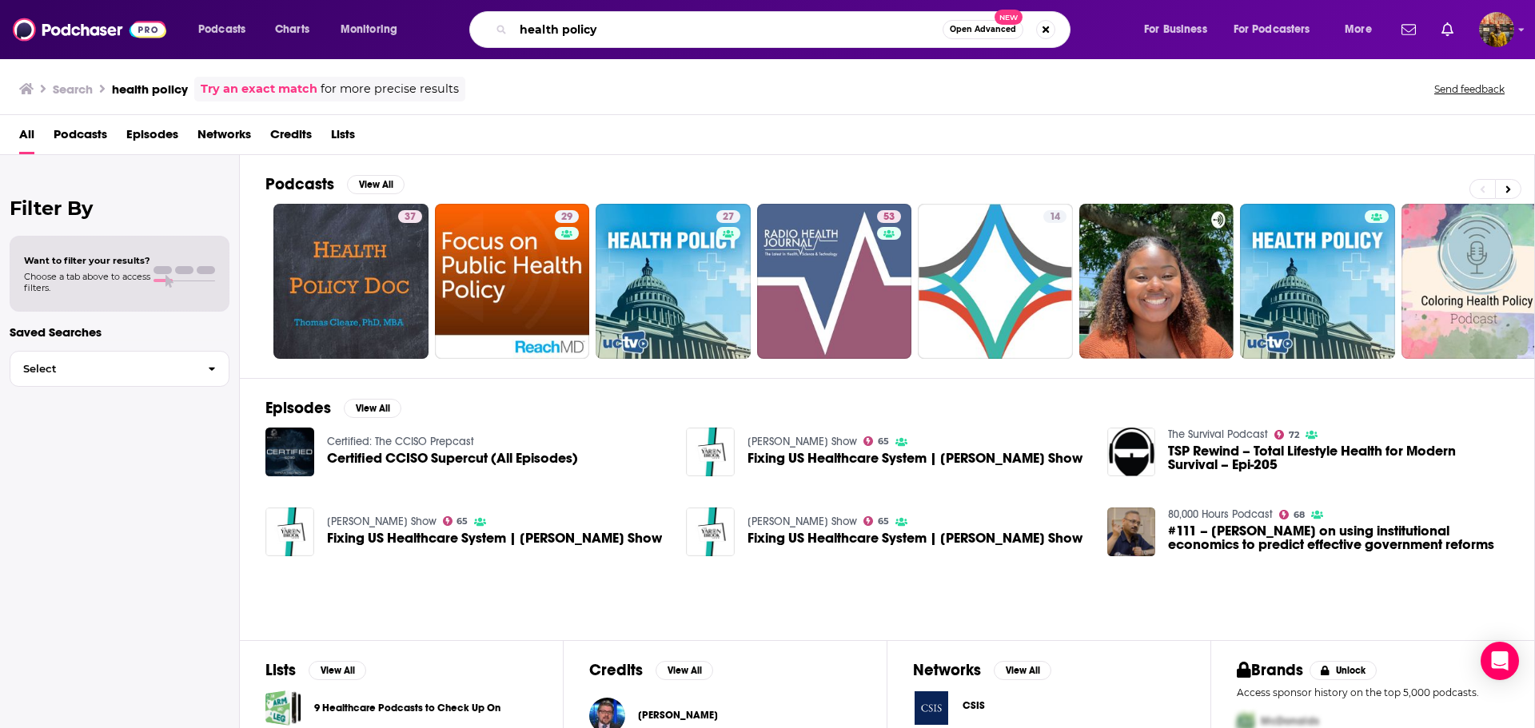
click at [832, 36] on input "health policy" at bounding box center [727, 30] width 429 height 26
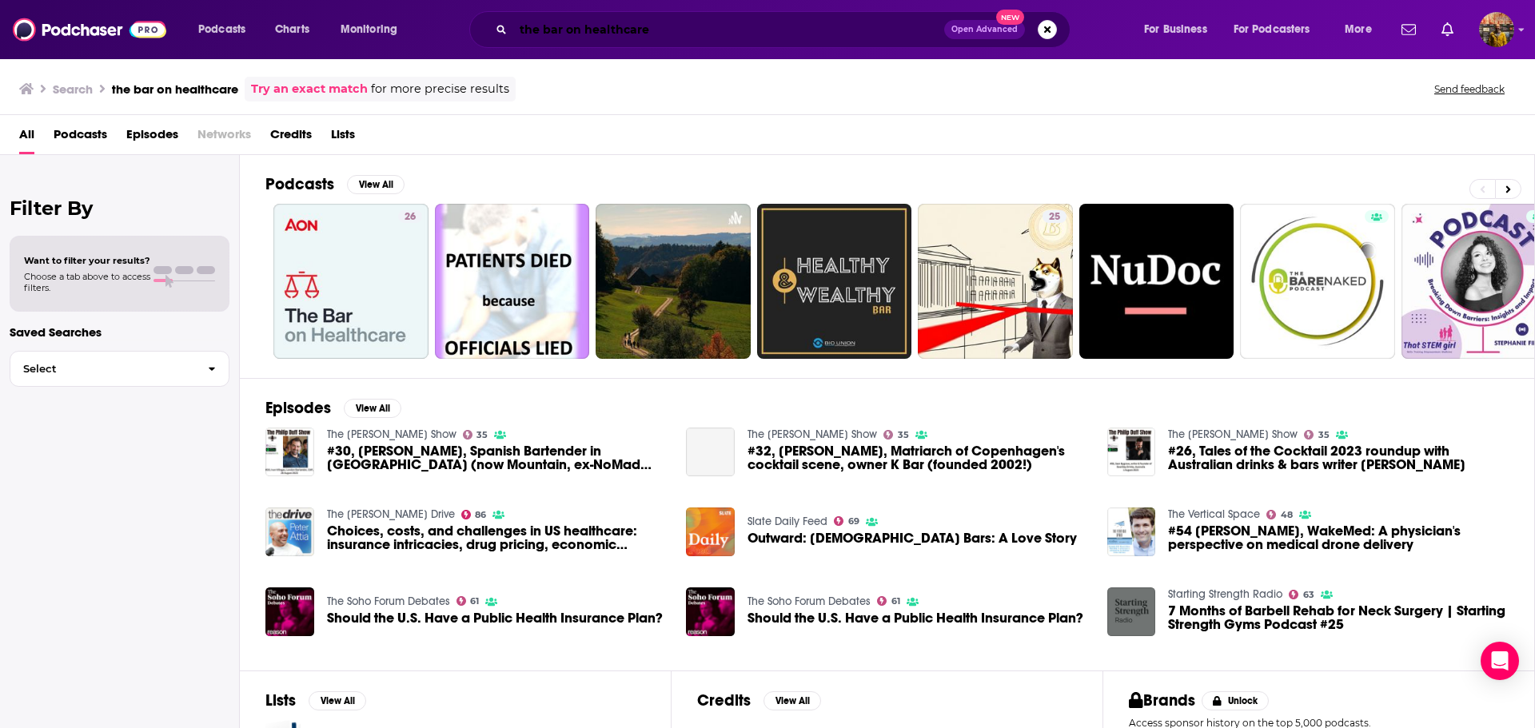
click at [795, 30] on input "the bar on healthcare" at bounding box center [728, 30] width 431 height 26
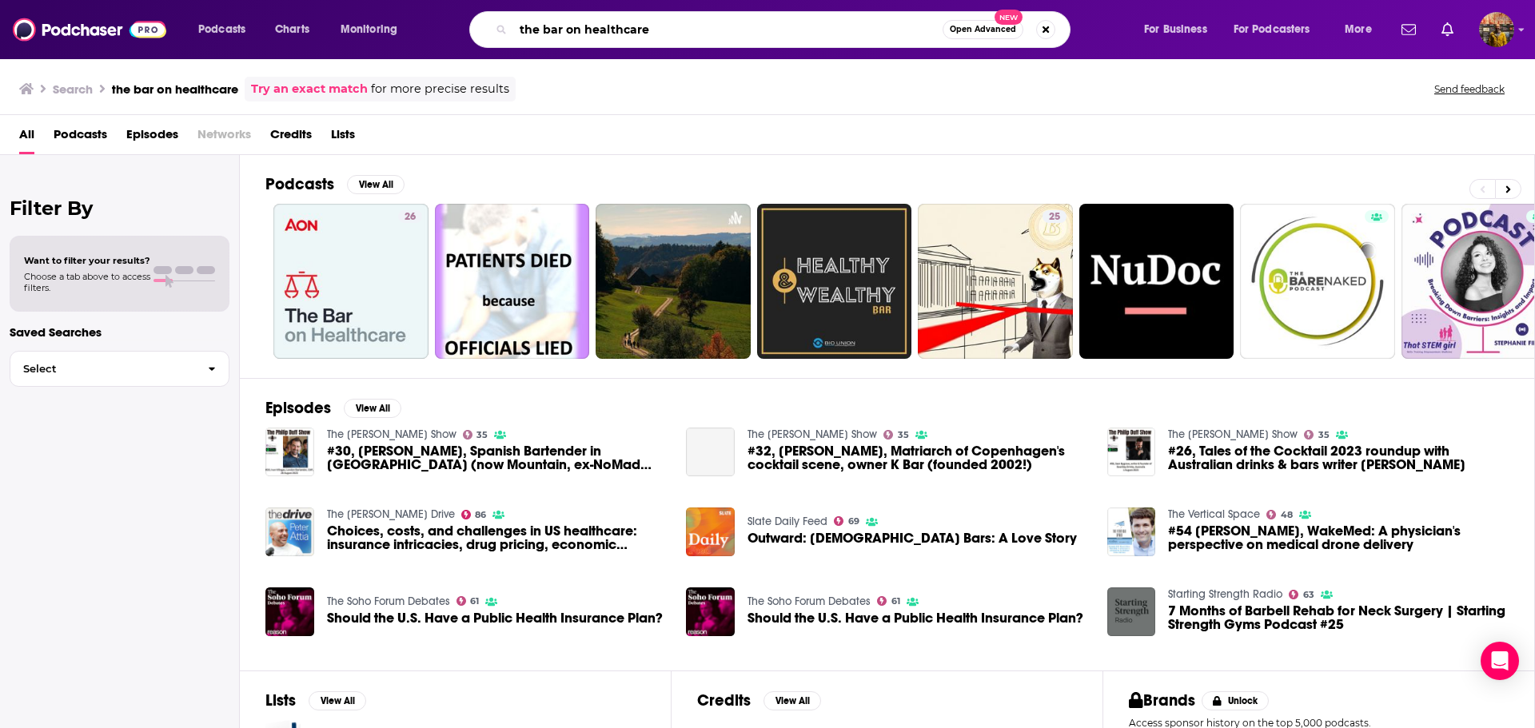
click at [795, 30] on input "the bar on healthcare" at bounding box center [727, 30] width 429 height 26
type input "coloring health policy"
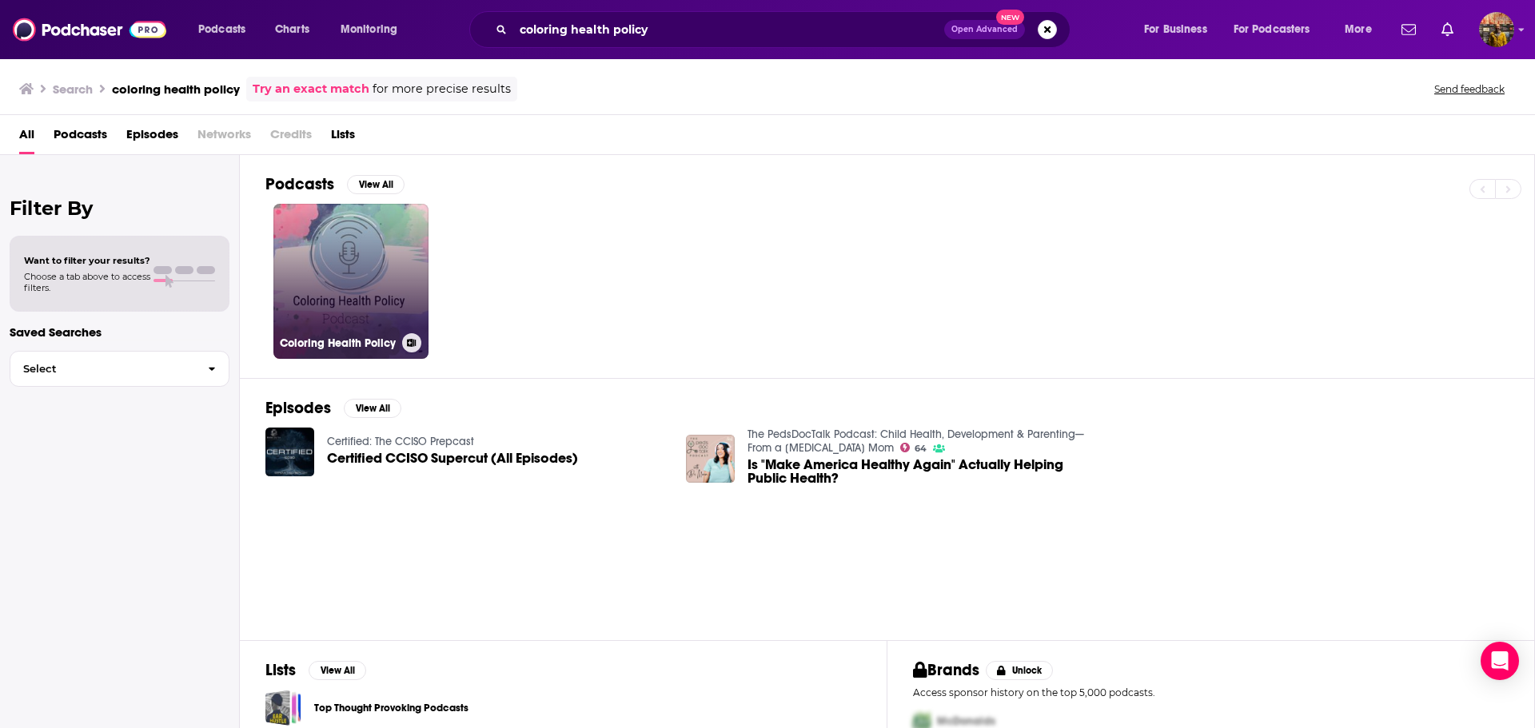
click at [377, 288] on link "Coloring Health Policy" at bounding box center [350, 281] width 155 height 155
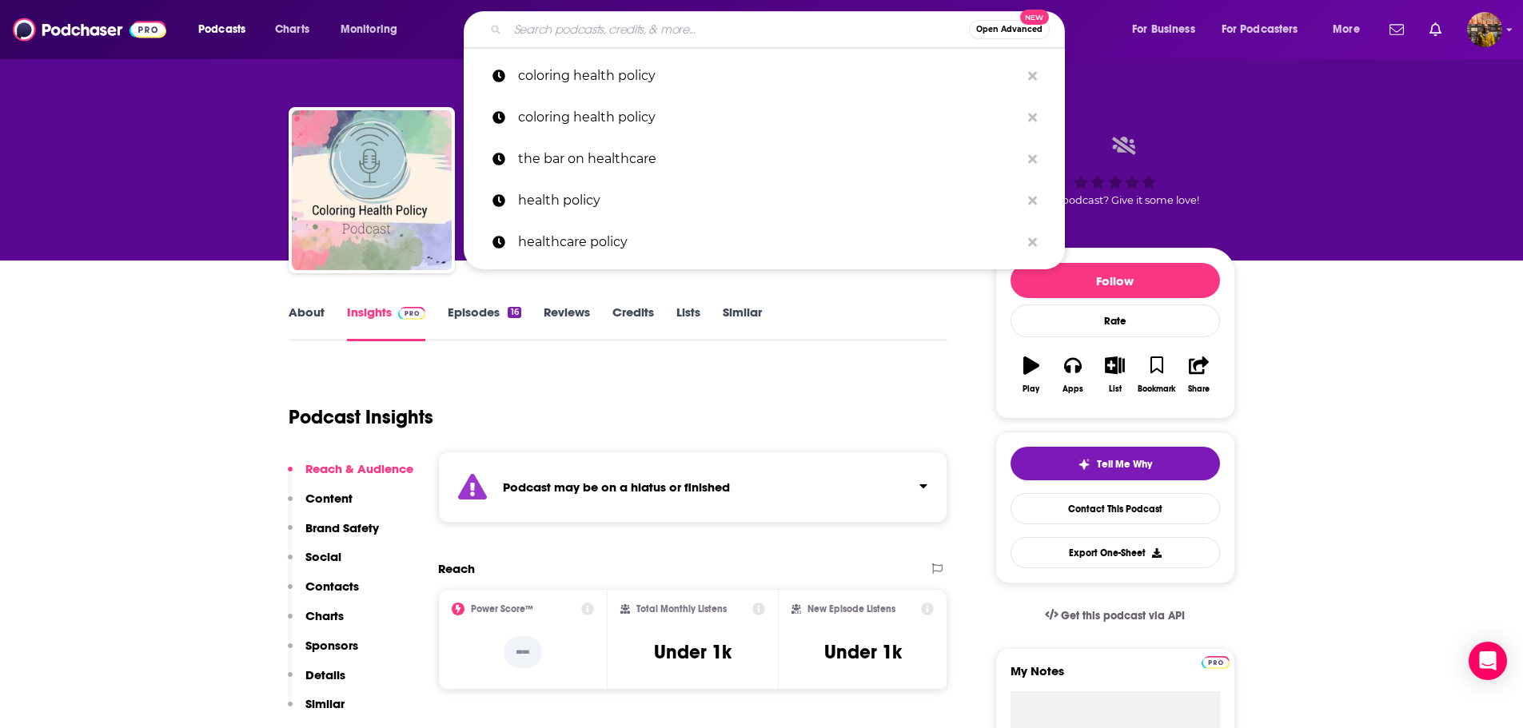
click at [612, 36] on input "Search podcasts, credits, & more..." at bounding box center [738, 30] width 461 height 26
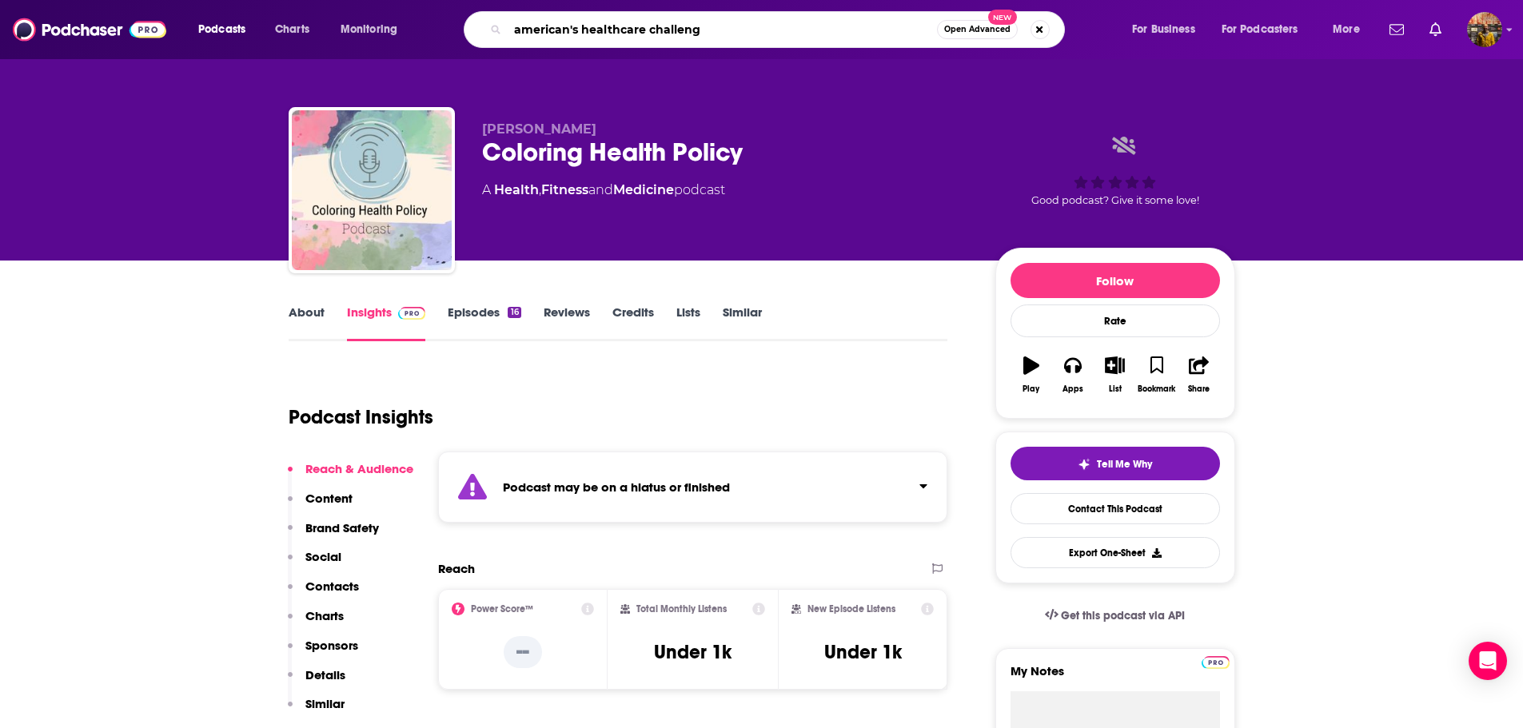
type input "american's healthcare challenge"
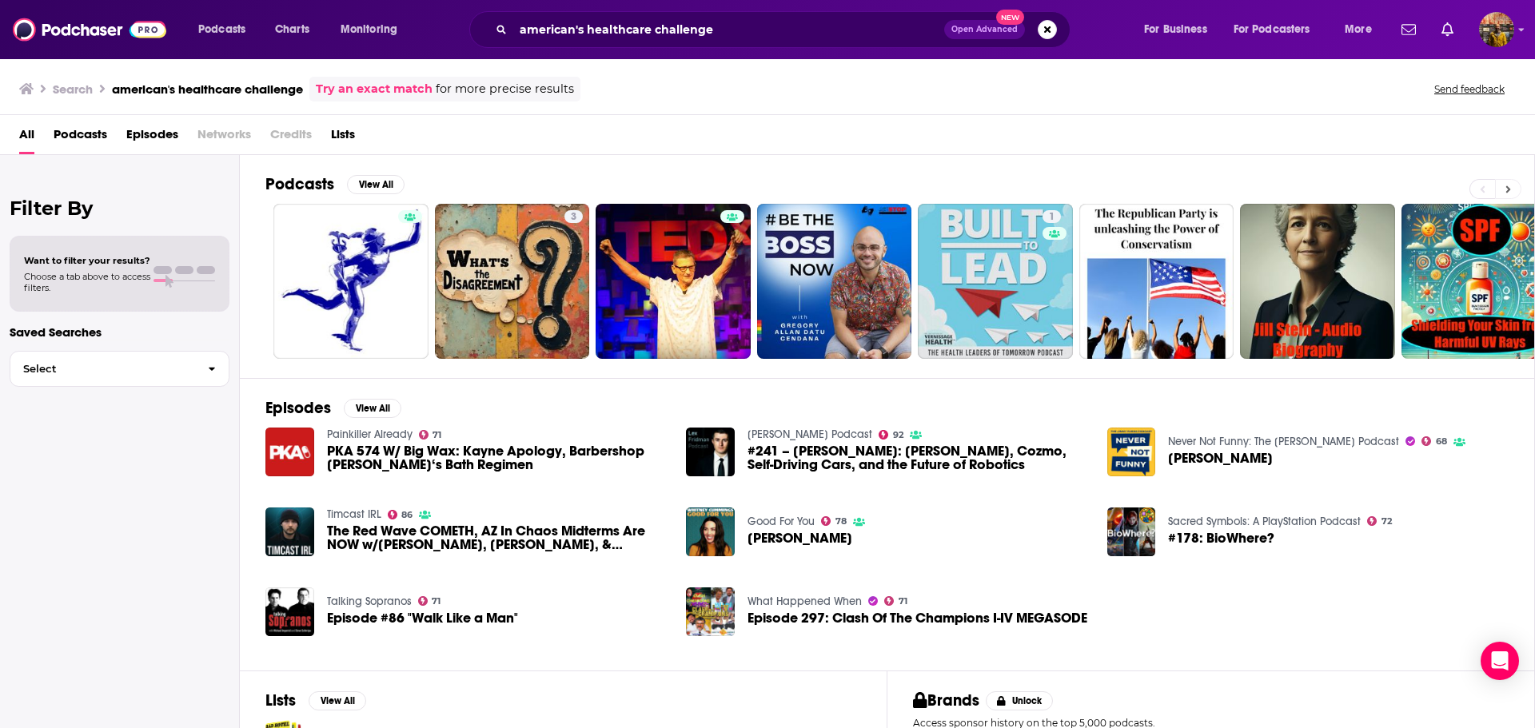
click at [1514, 195] on button at bounding box center [1508, 189] width 26 height 20
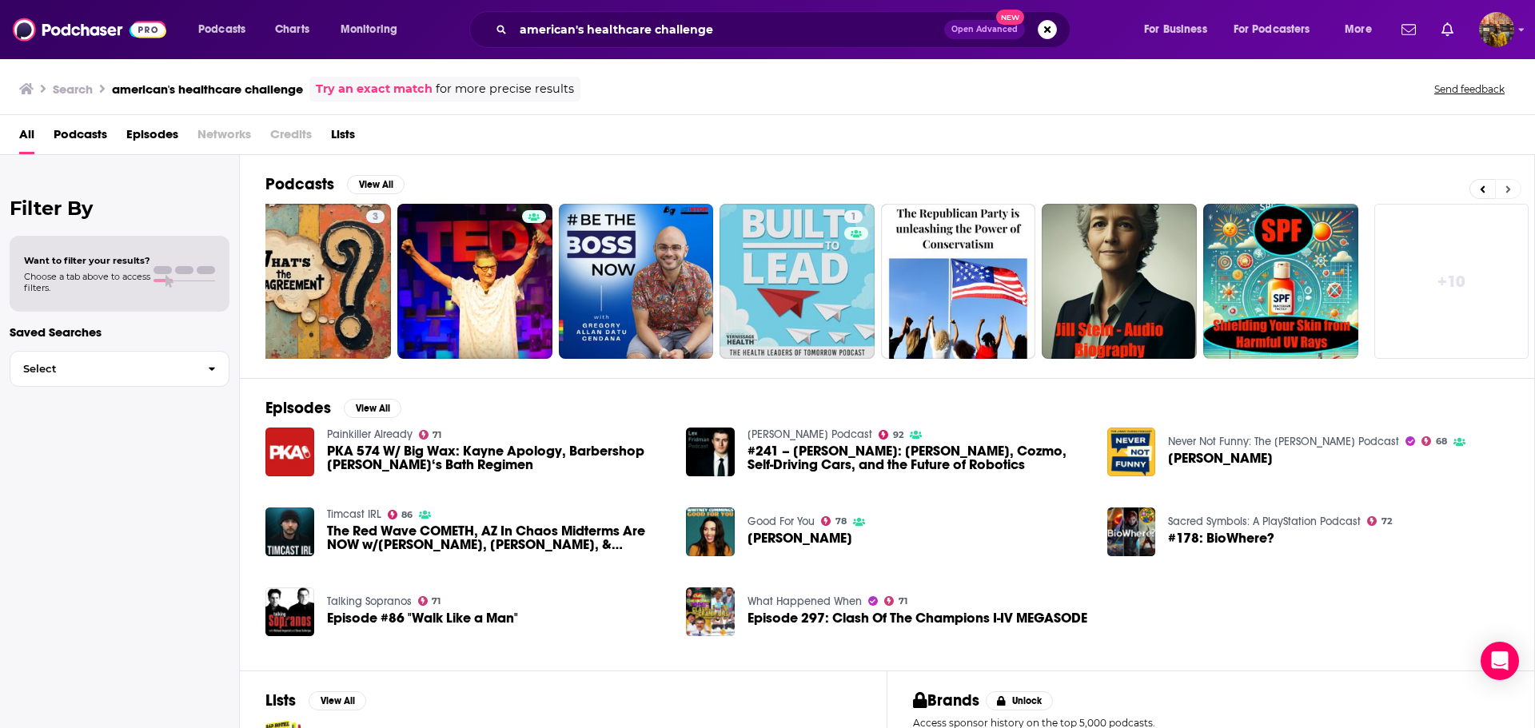
scroll to position [0, 199]
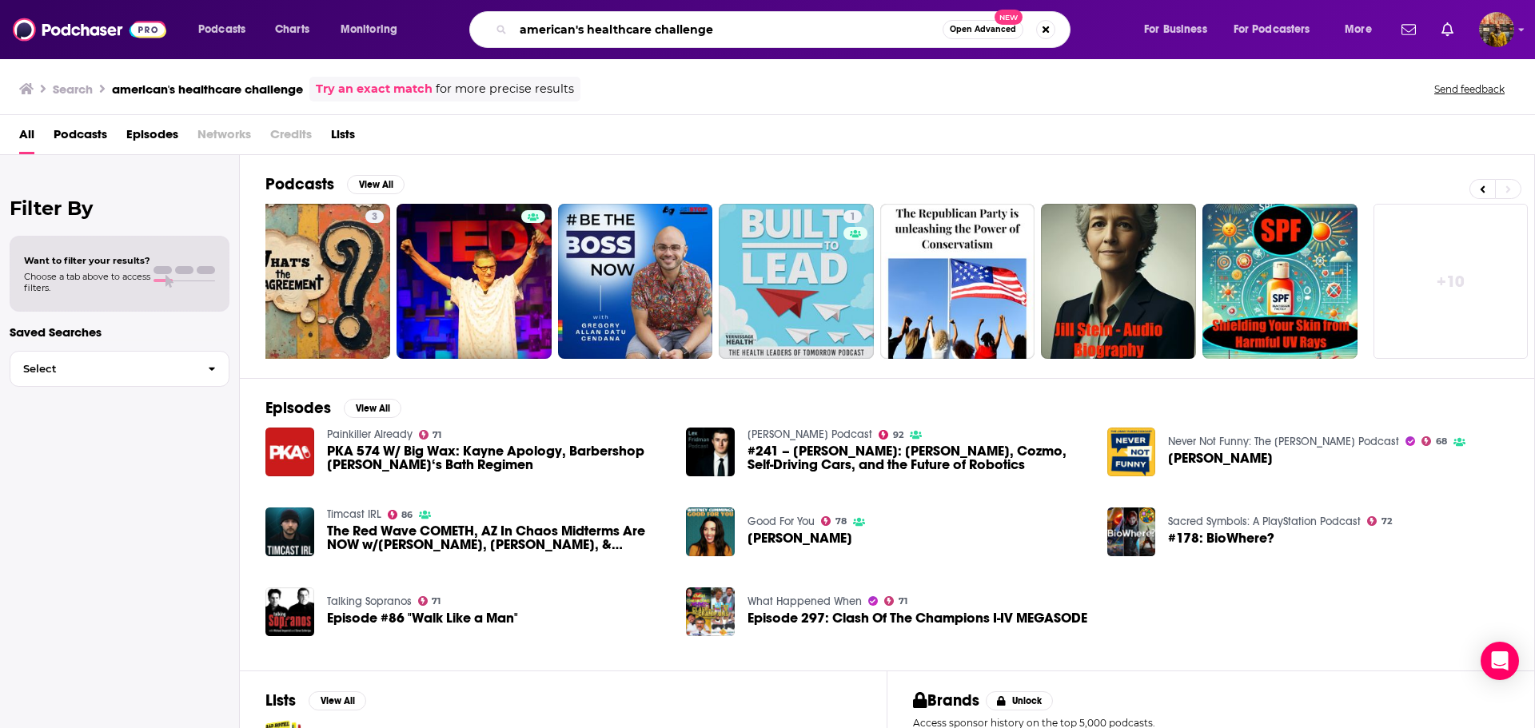
click at [641, 33] on input "american's healthcare challenge" at bounding box center [727, 30] width 429 height 26
type input "NACHC health center advocacy"
